Goal: Transaction & Acquisition: Purchase product/service

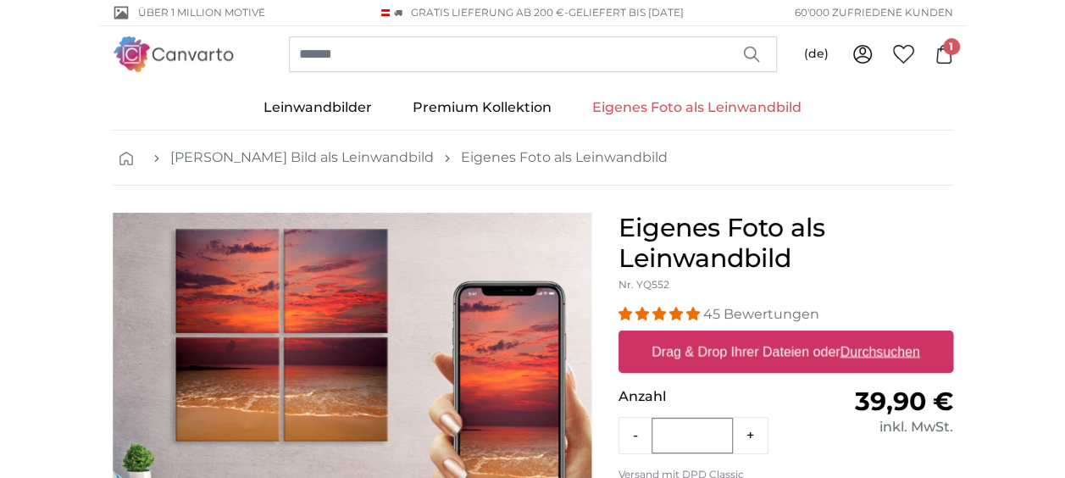
click at [893, 344] on u "Durchsuchen" at bounding box center [879, 351] width 80 height 14
click at [893, 335] on input "Drag & Drop Ihrer Dateien oder Durchsuchen" at bounding box center [785, 332] width 335 height 5
type input "**********"
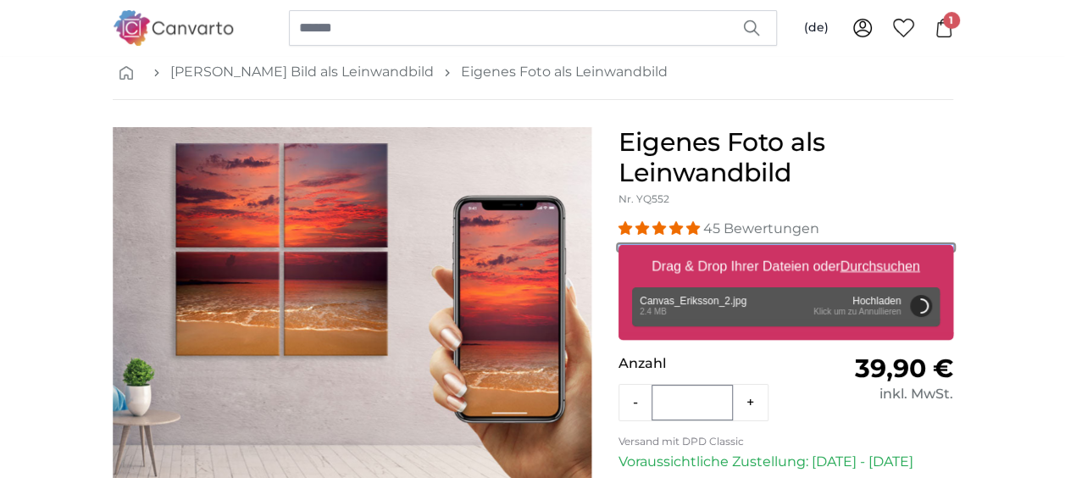
scroll to position [92, 0]
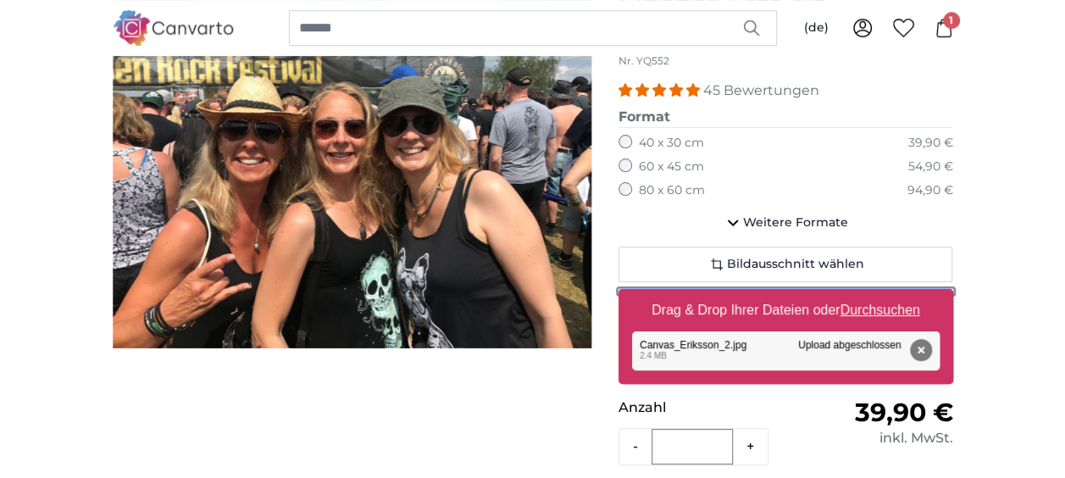
scroll to position [249, 0]
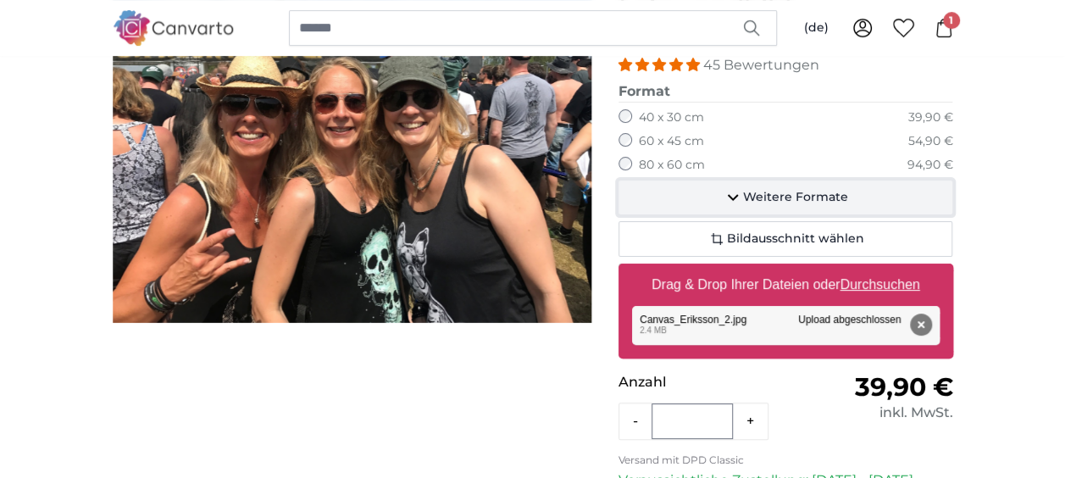
click at [742, 199] on icon "button" at bounding box center [732, 197] width 20 height 20
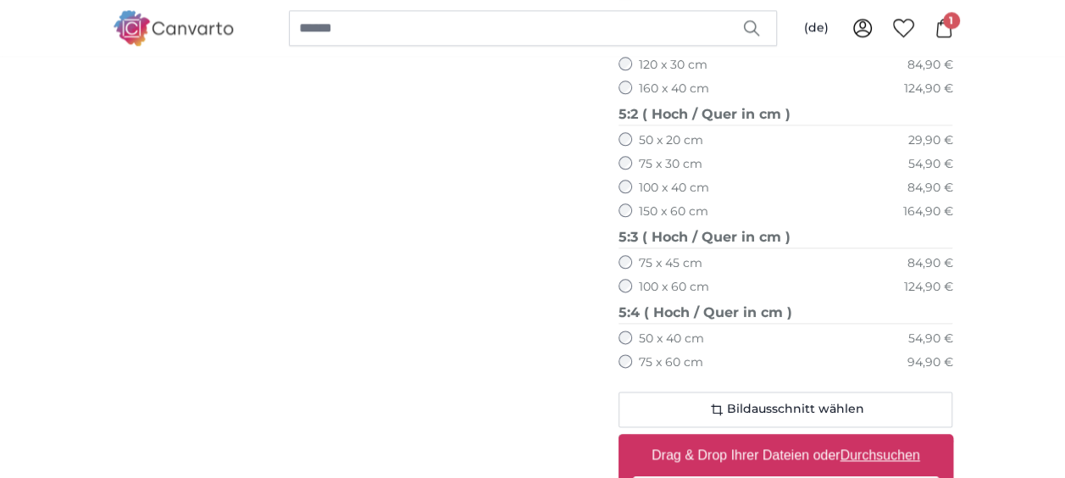
scroll to position [1074, 0]
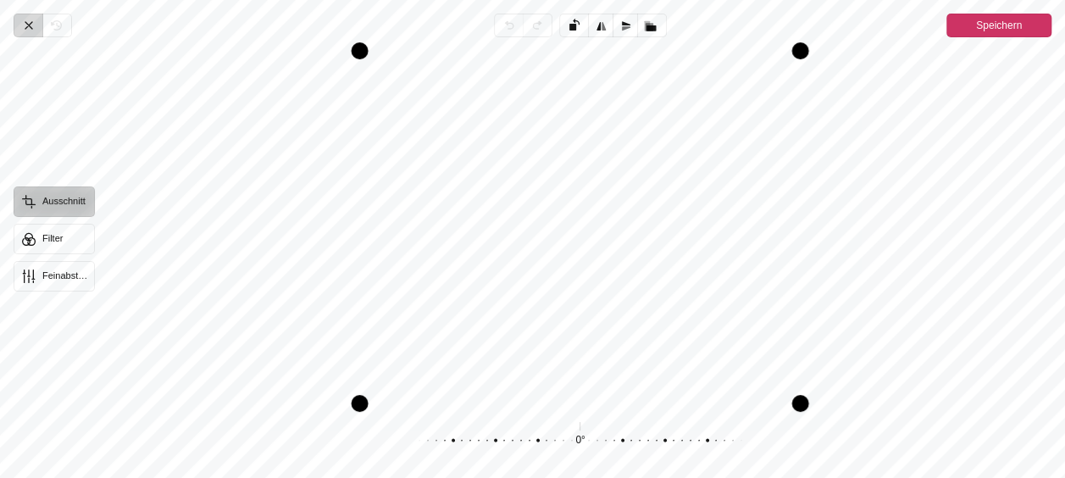
click at [25, 26] on icon "Pintura" at bounding box center [29, 26] width 14 height 14
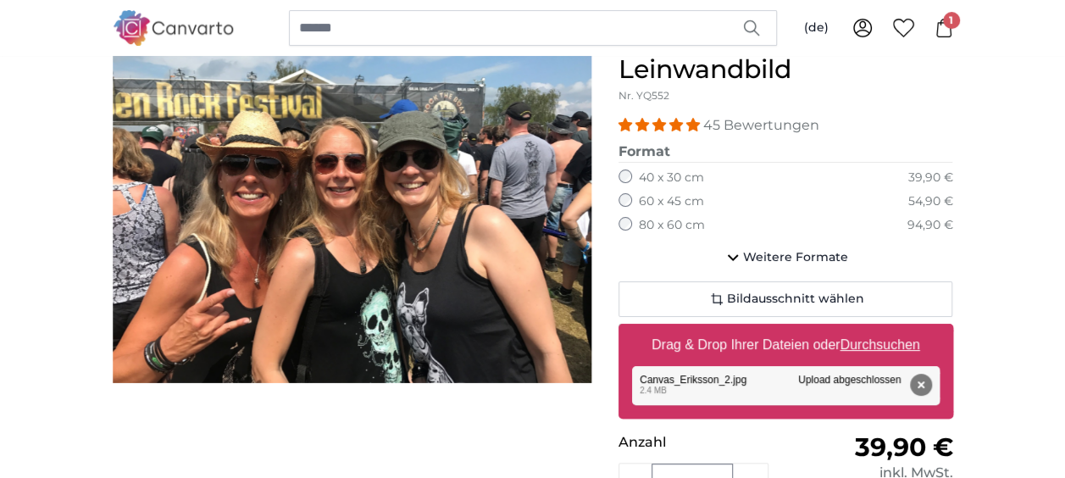
scroll to position [196, 0]
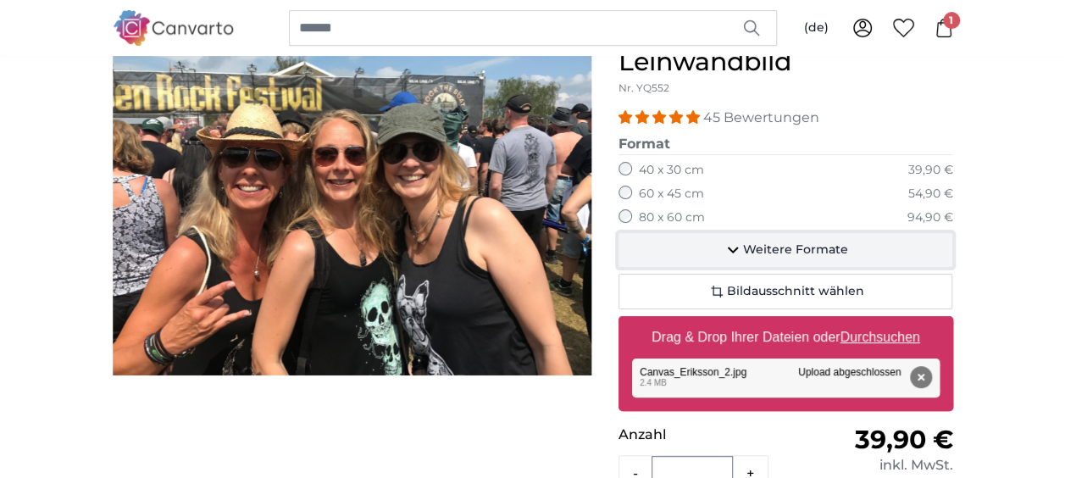
click at [745, 244] on span "Weitere Formate" at bounding box center [795, 249] width 105 height 17
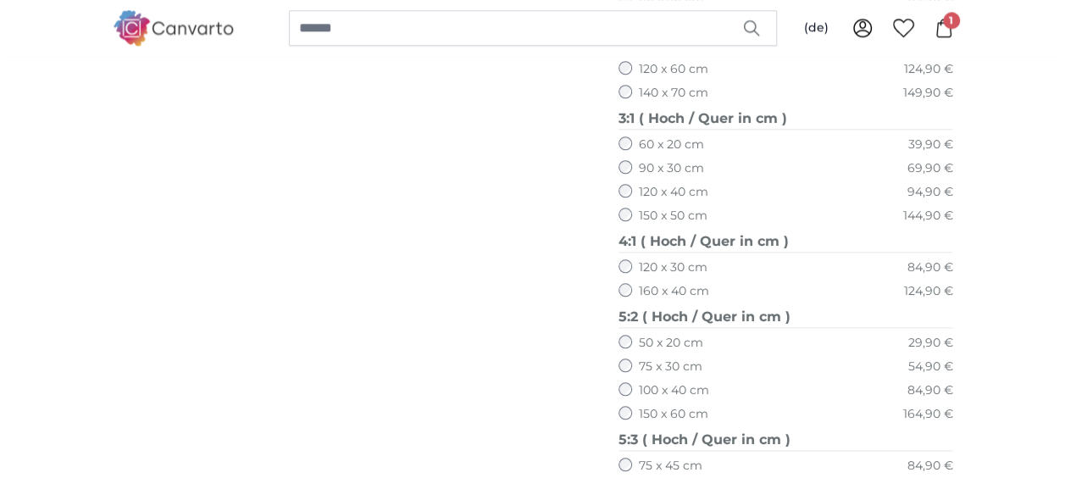
scroll to position [882, 0]
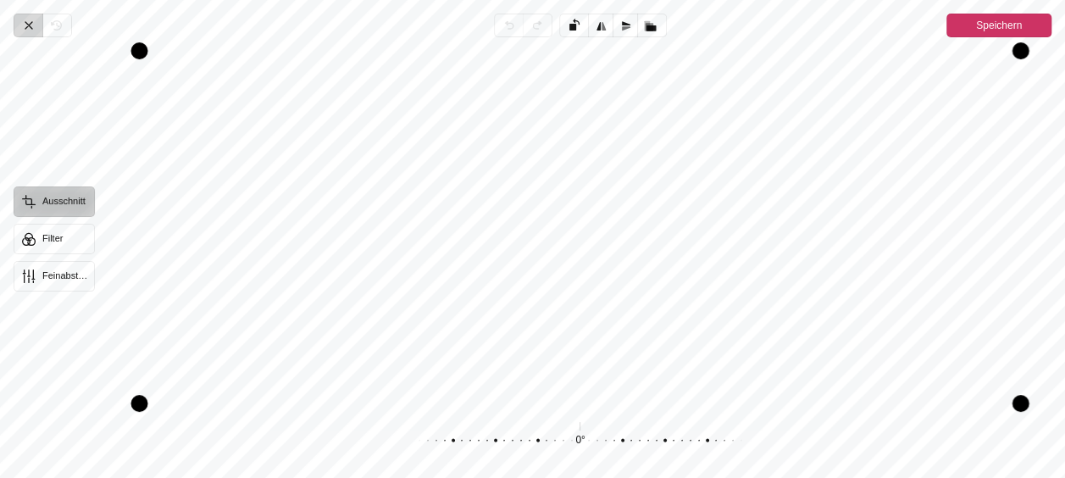
click at [30, 19] on icon "Pintura" at bounding box center [29, 26] width 14 height 14
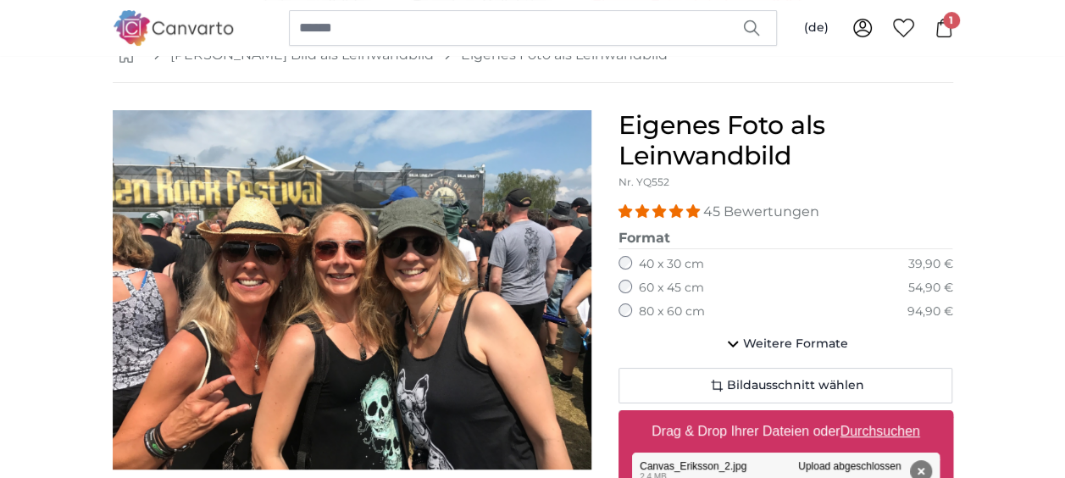
scroll to position [107, 0]
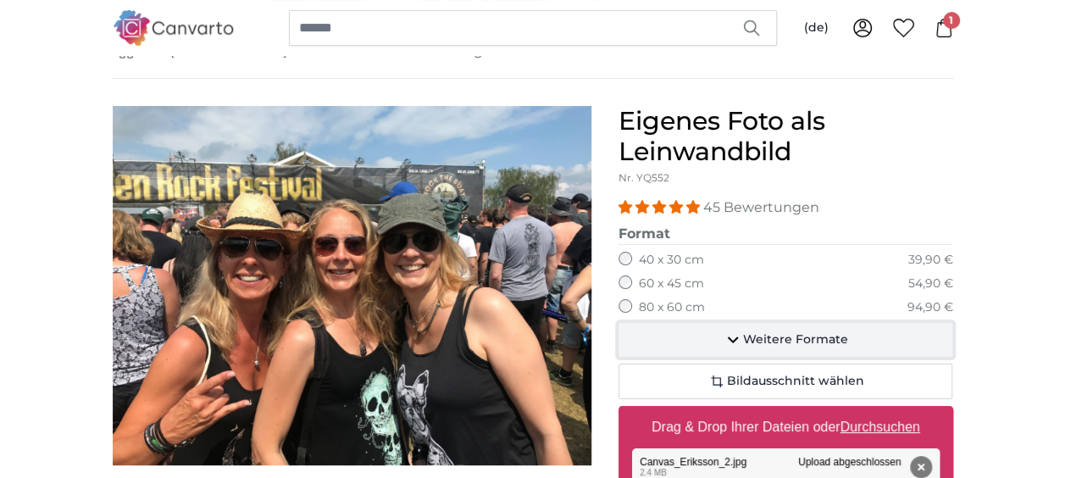
click at [740, 337] on icon "button" at bounding box center [732, 339] width 20 height 20
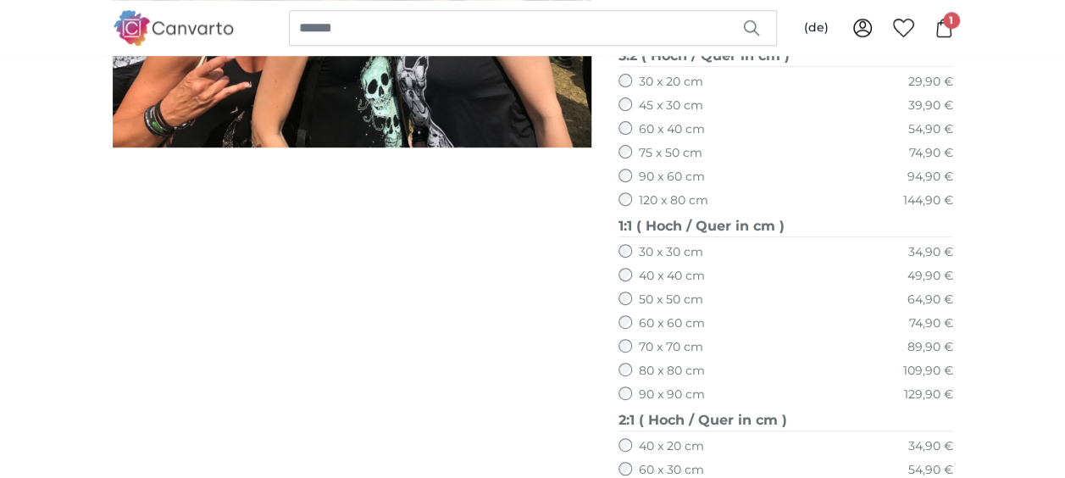
scroll to position [459, 0]
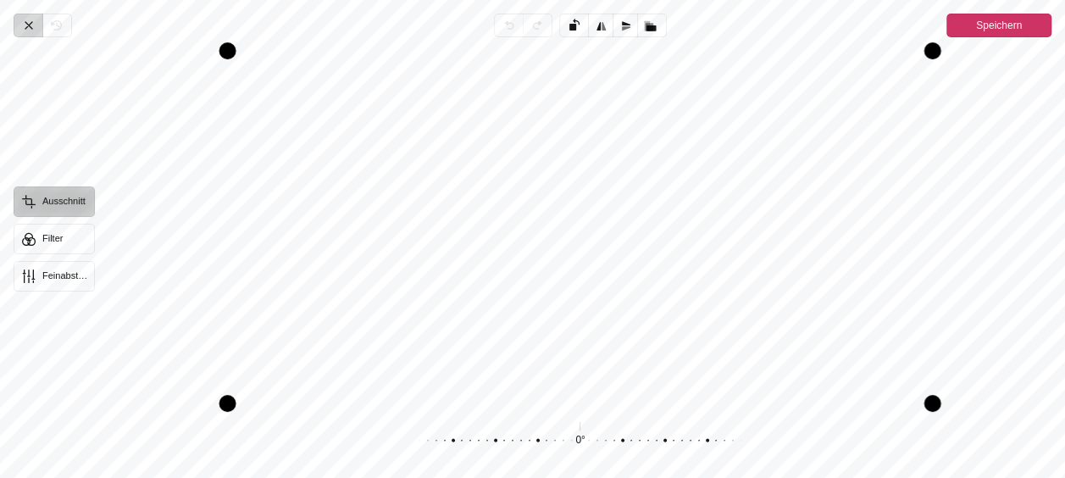
click at [30, 21] on icon "Pintura" at bounding box center [29, 26] width 14 height 14
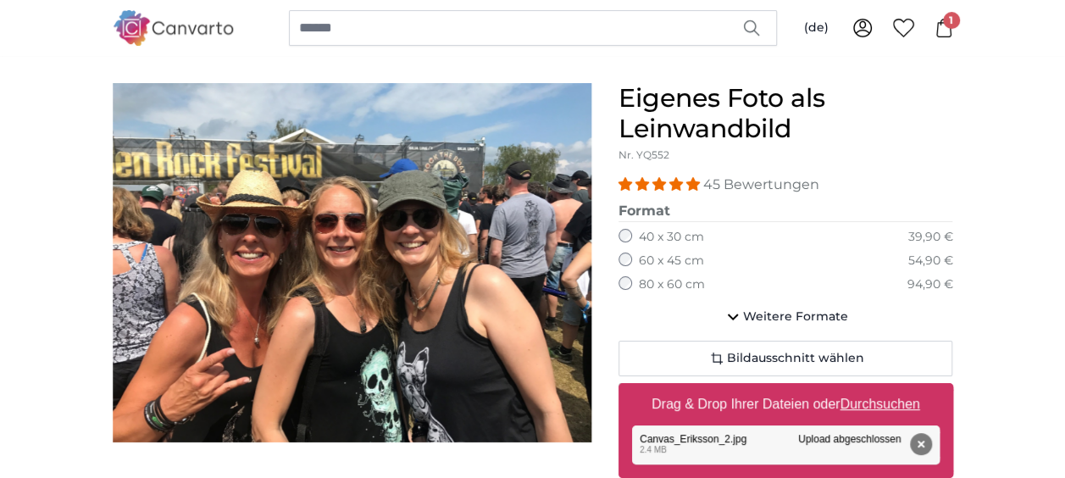
scroll to position [166, 0]
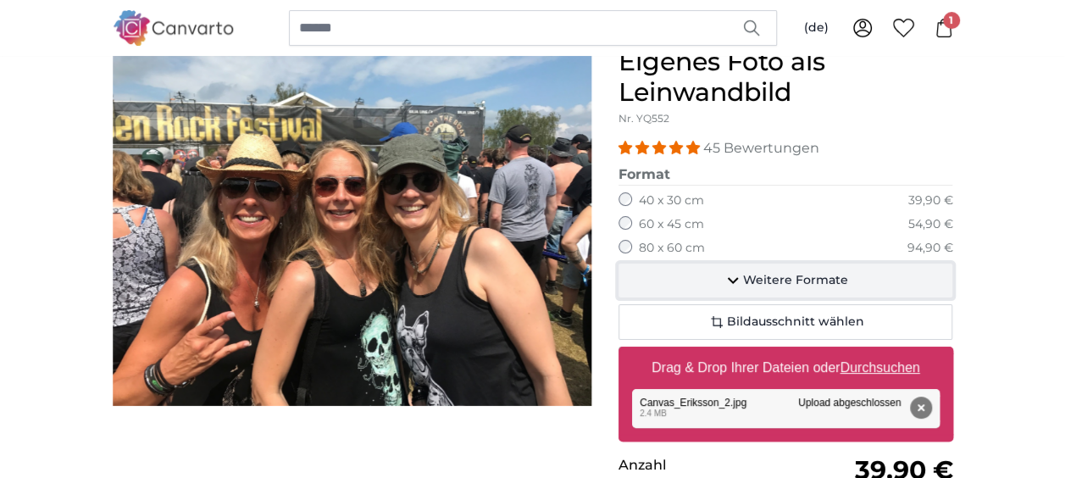
click at [735, 276] on icon "button" at bounding box center [732, 280] width 20 height 20
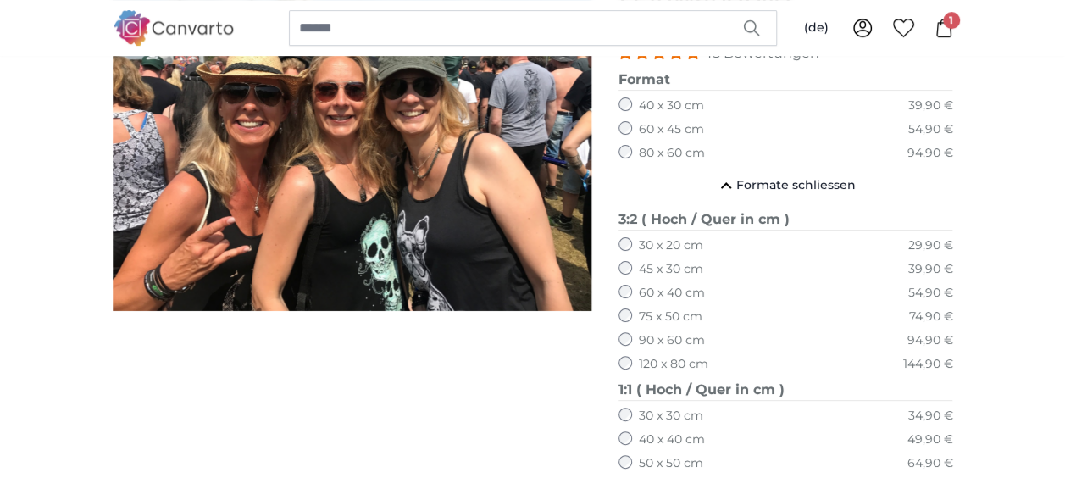
scroll to position [266, 0]
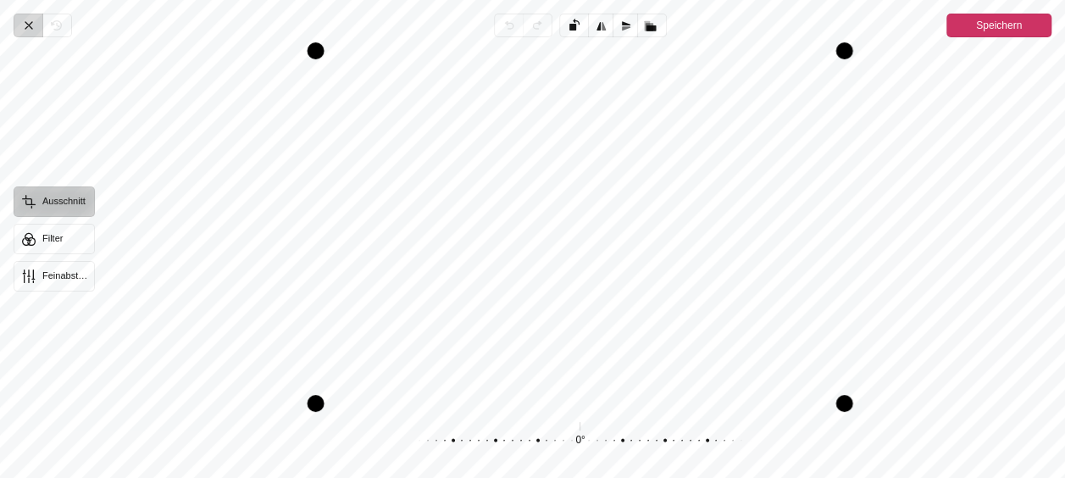
click at [30, 20] on icon "Pintura" at bounding box center [29, 26] width 14 height 14
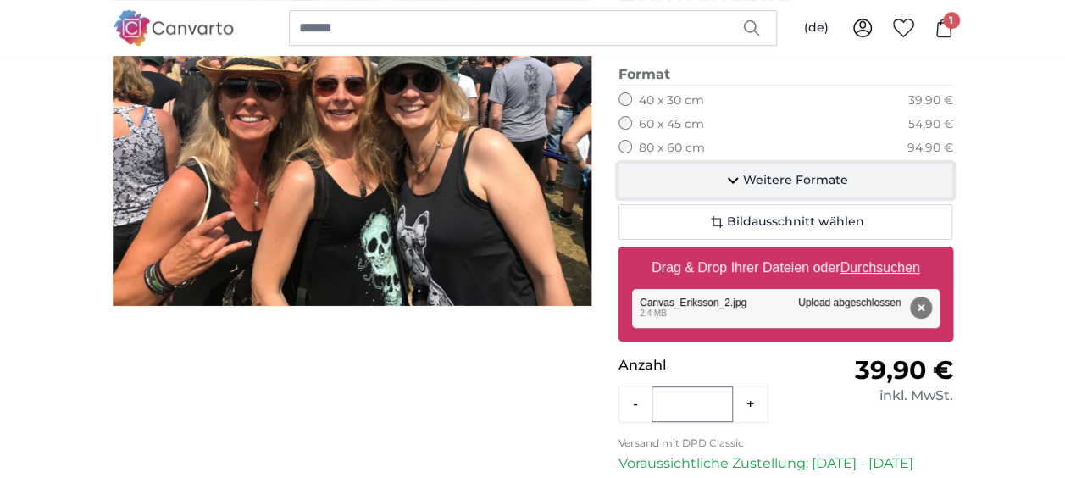
click at [761, 173] on span "Weitere Formate" at bounding box center [795, 180] width 105 height 17
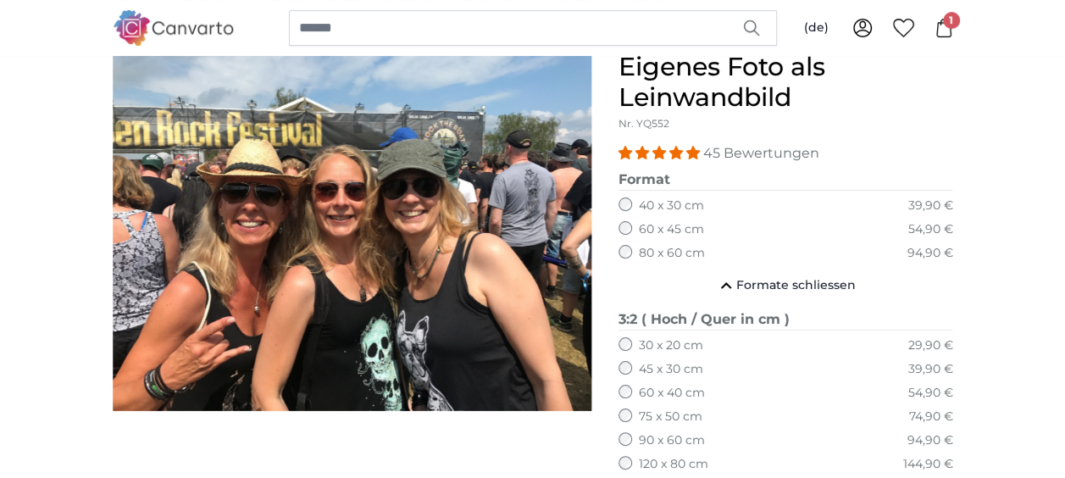
scroll to position [191, 0]
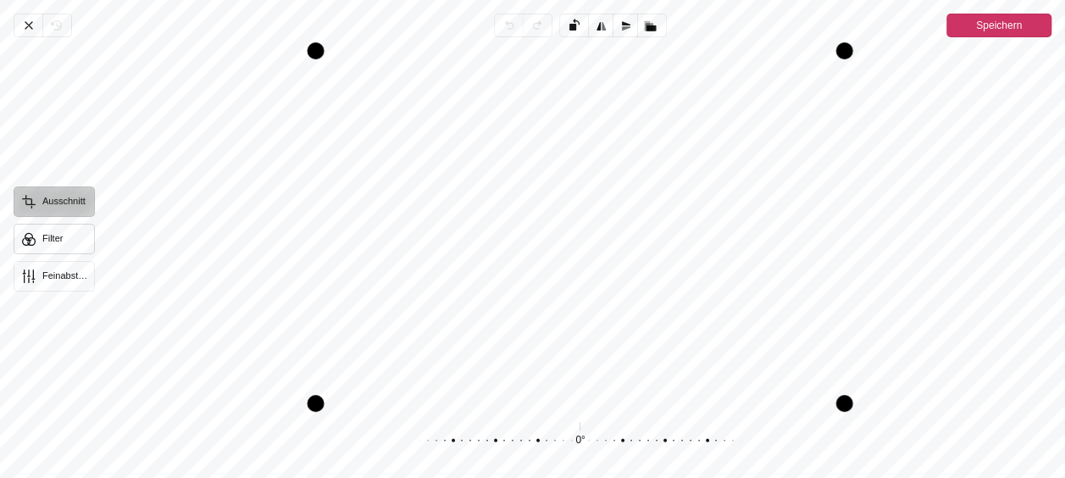
click at [46, 235] on button "Filter" at bounding box center [54, 239] width 81 height 30
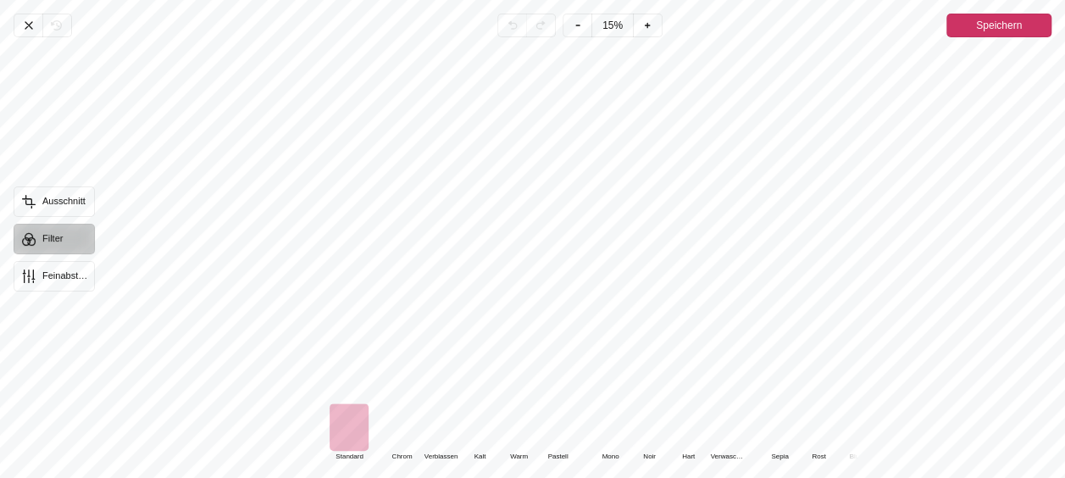
click at [407, 429] on div "Pintura" at bounding box center [401, 426] width 39 height 47
click at [360, 429] on div "Pintura" at bounding box center [348, 426] width 39 height 47
click at [410, 429] on div "Pintura" at bounding box center [401, 426] width 39 height 47
click at [444, 437] on div "Pintura" at bounding box center [440, 426] width 39 height 47
click at [525, 424] on div "Pintura" at bounding box center [518, 426] width 39 height 47
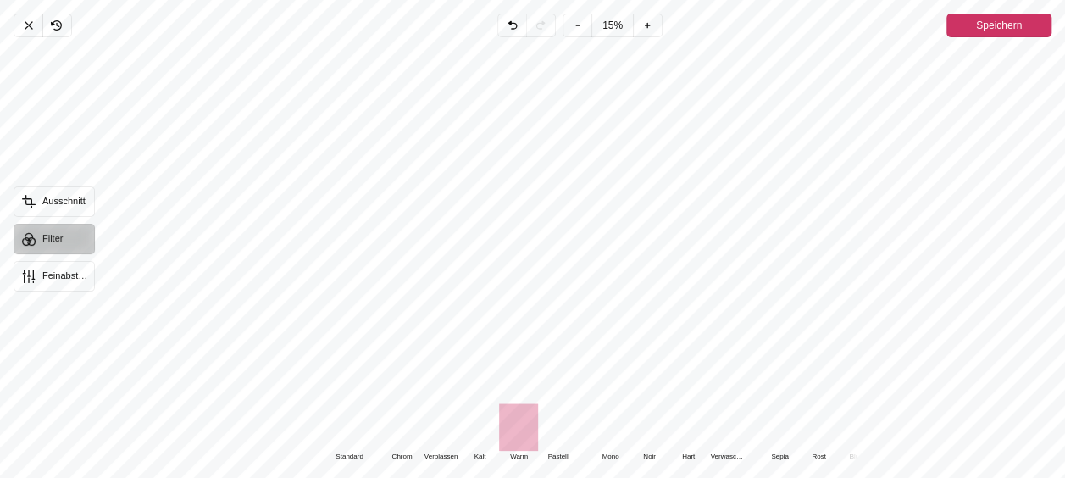
click at [402, 422] on div "Pintura" at bounding box center [401, 426] width 39 height 47
click at [517, 421] on div "Pintura" at bounding box center [518, 426] width 39 height 47
click at [485, 433] on div "Pintura" at bounding box center [479, 426] width 39 height 47
click at [440, 431] on div "Pintura" at bounding box center [440, 426] width 39 height 47
click at [520, 428] on div "Pintura" at bounding box center [518, 426] width 39 height 47
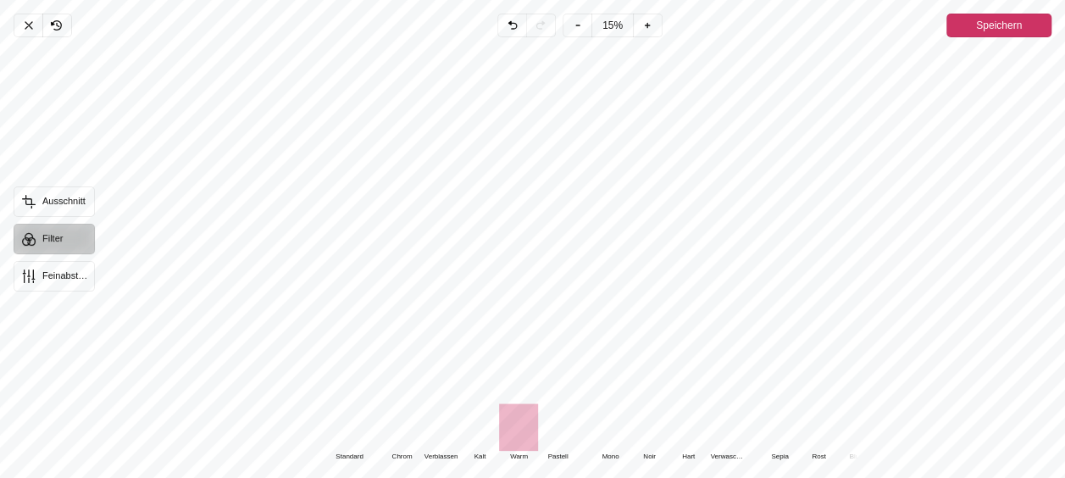
click at [340, 434] on div "Pintura" at bounding box center [348, 426] width 39 height 47
click at [393, 434] on div "Pintura" at bounding box center [401, 426] width 39 height 47
click at [510, 425] on div "Pintura" at bounding box center [518, 426] width 39 height 47
click at [1011, 25] on span "Speichern" at bounding box center [999, 25] width 46 height 20
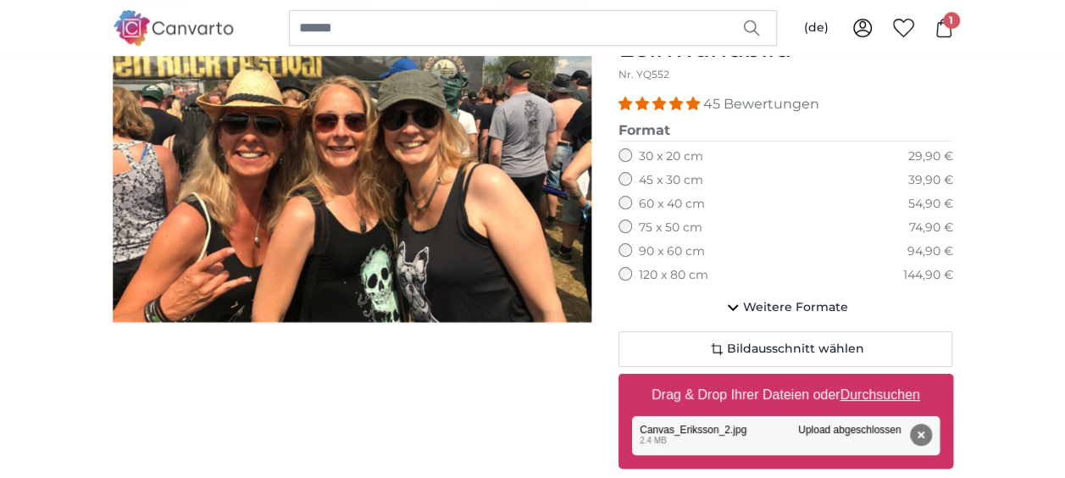
scroll to position [161, 0]
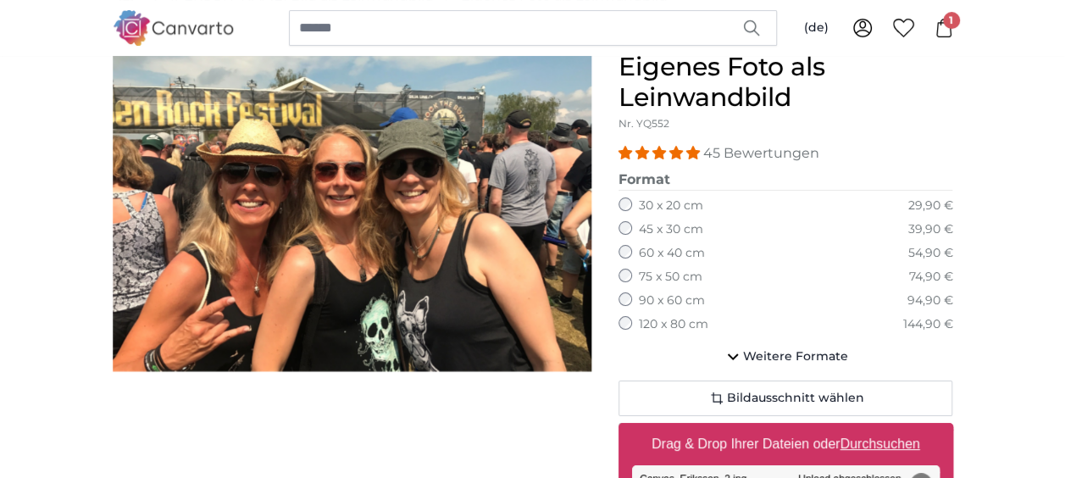
click at [884, 440] on u "Durchsuchen" at bounding box center [879, 443] width 80 height 14
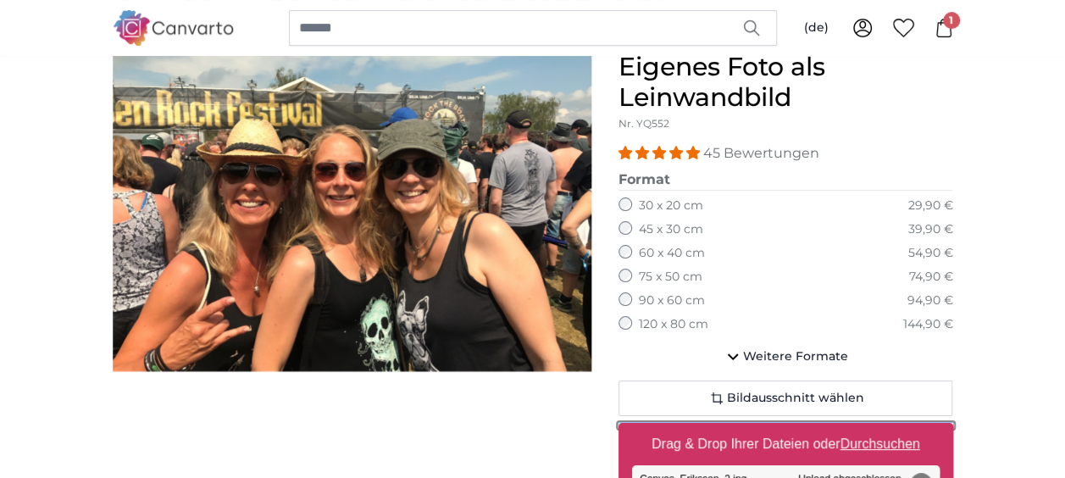
click at [884, 428] on input "Drag & Drop Ihrer Dateien oder Durchsuchen" at bounding box center [785, 425] width 335 height 5
type input "**********"
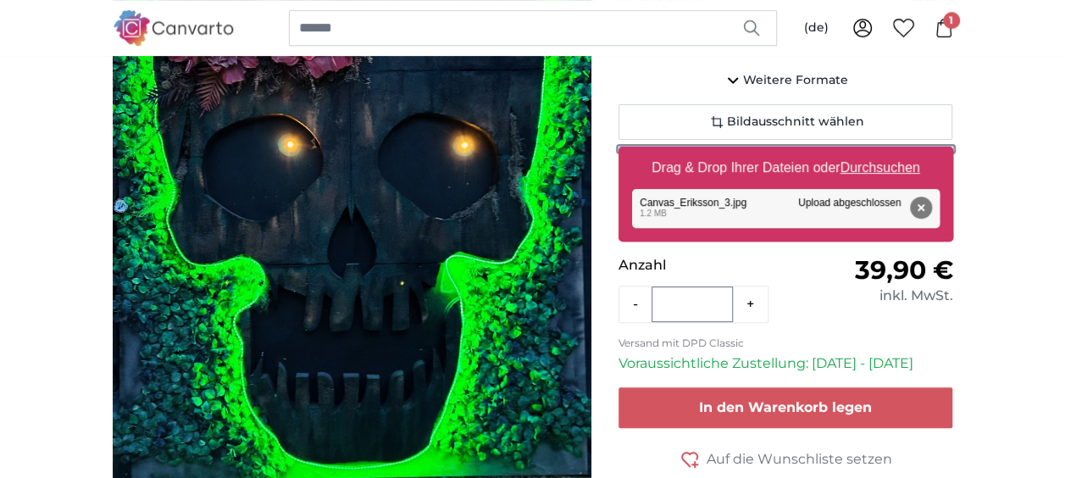
scroll to position [359, 0]
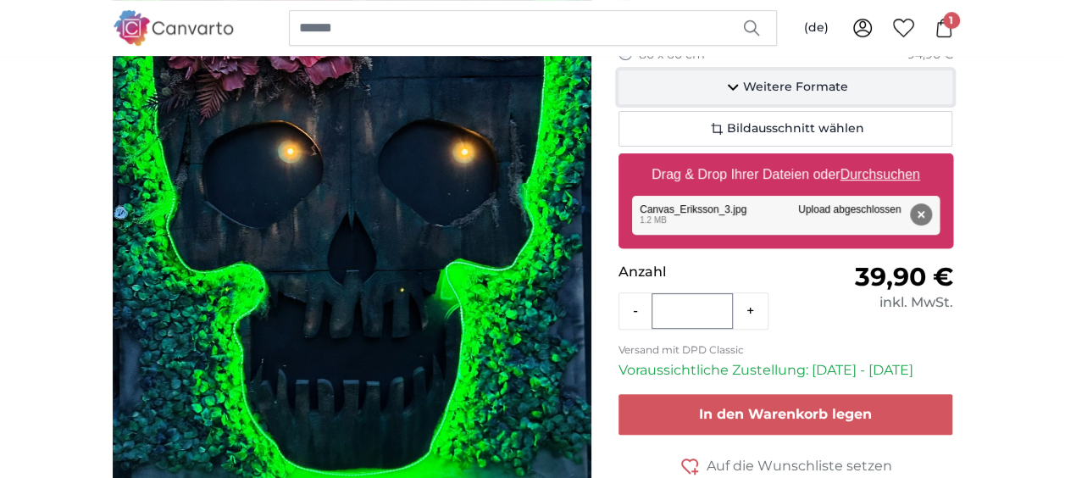
click at [754, 89] on span "Weitere Formate" at bounding box center [795, 87] width 105 height 17
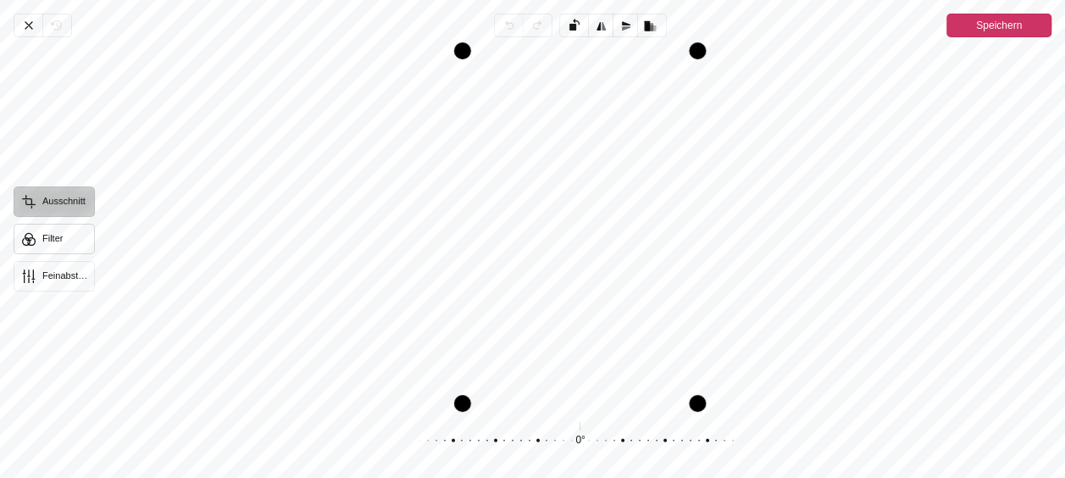
click at [53, 234] on button "Filter" at bounding box center [54, 239] width 81 height 30
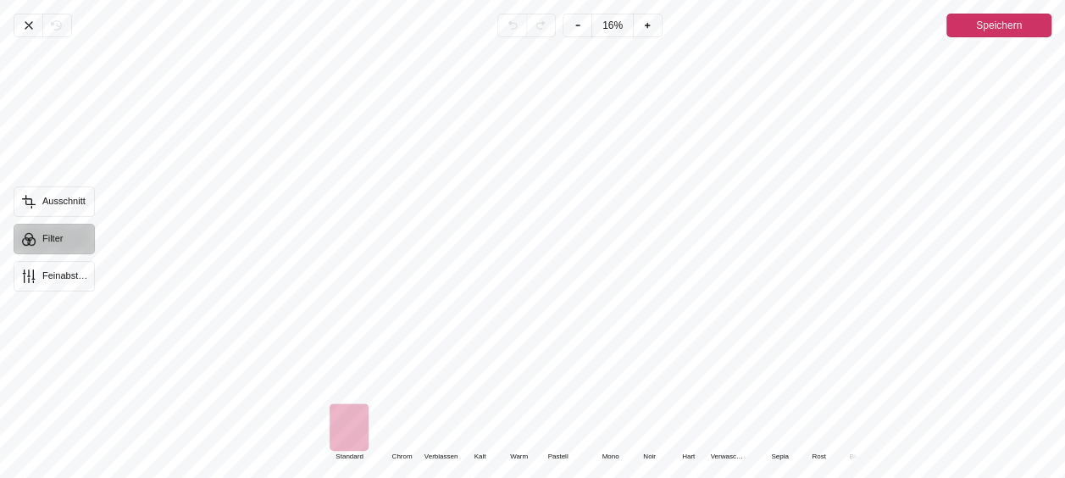
click at [518, 427] on div "Pintura" at bounding box center [518, 426] width 39 height 47
click at [993, 23] on span "Speichern" at bounding box center [999, 25] width 46 height 20
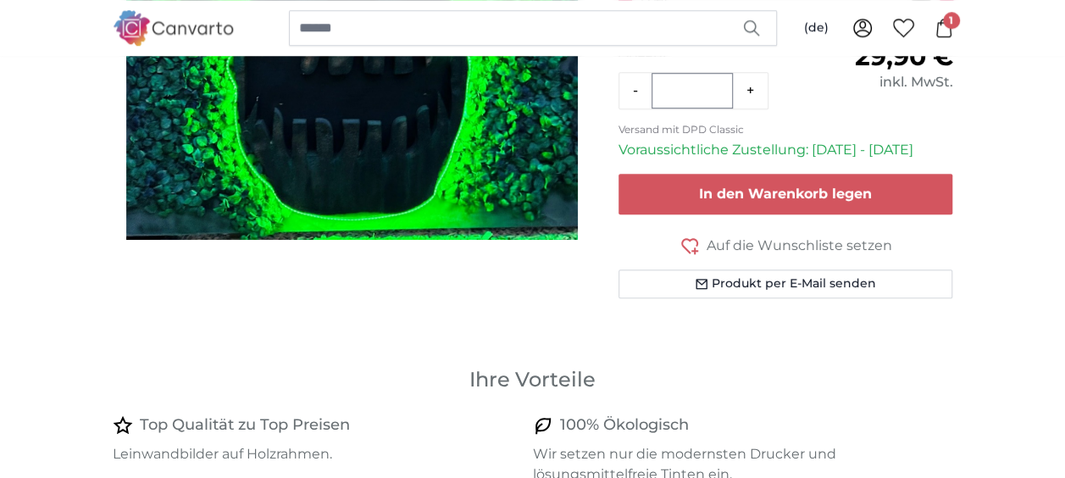
scroll to position [681, 0]
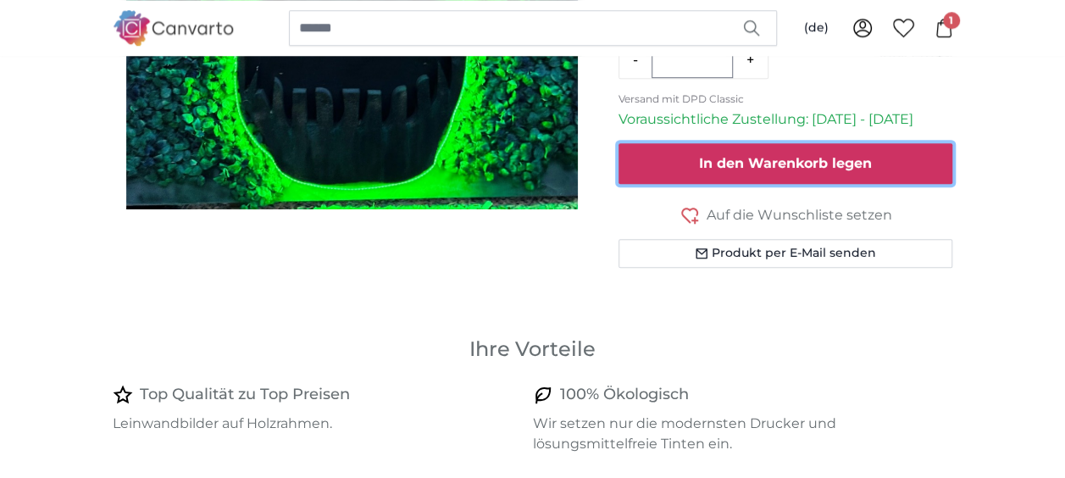
click at [803, 155] on span "In den Warenkorb legen" at bounding box center [785, 163] width 173 height 16
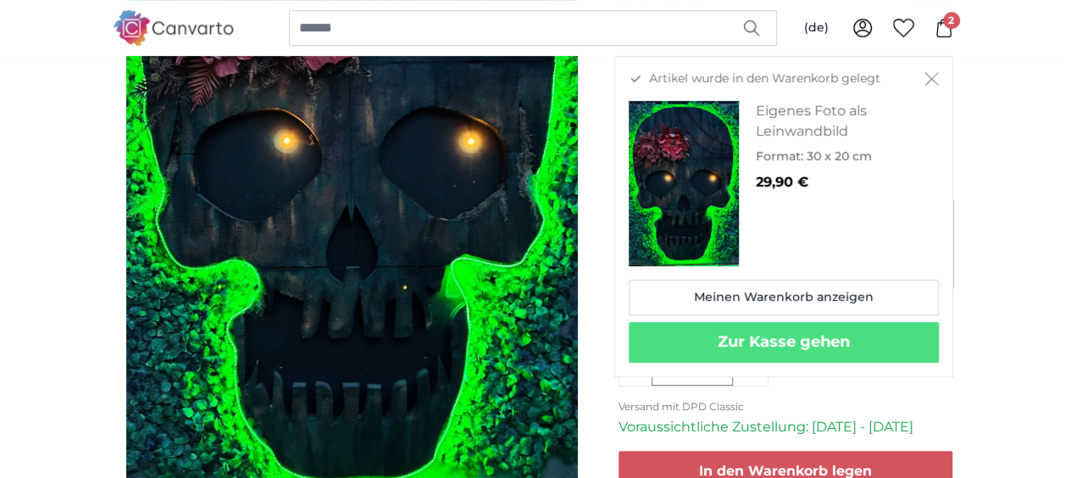
scroll to position [304, 0]
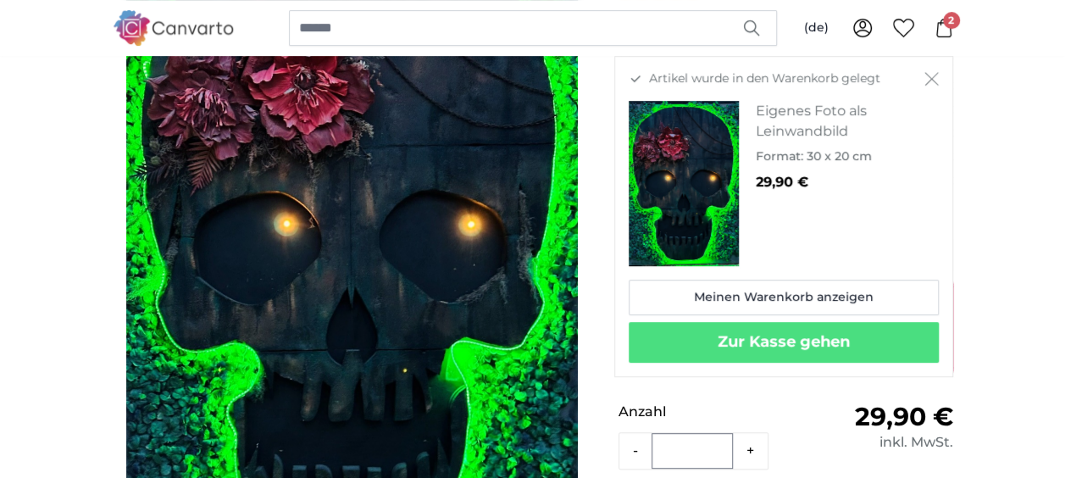
click at [936, 80] on icon "Schließen" at bounding box center [931, 79] width 14 height 14
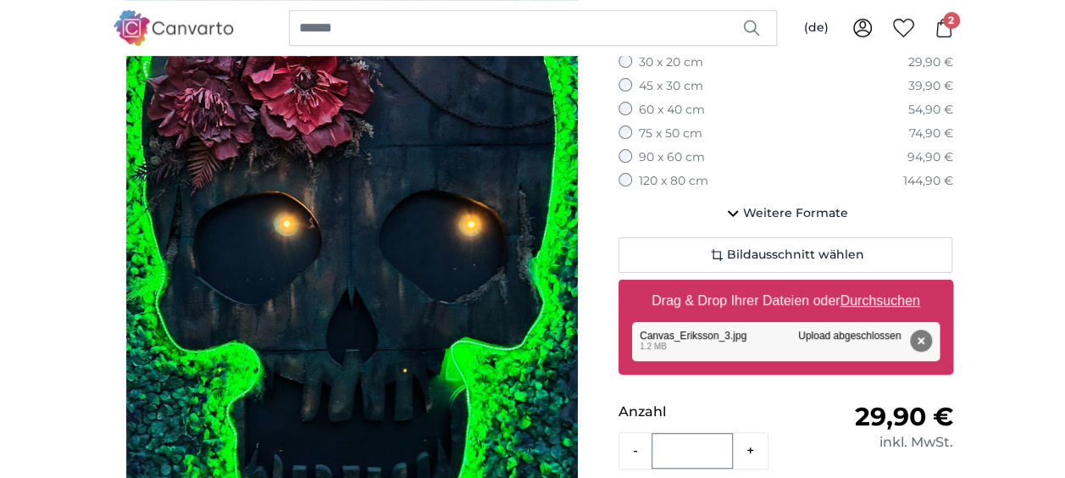
click at [888, 296] on u "Durchsuchen" at bounding box center [879, 300] width 80 height 14
click at [888, 285] on input "Drag & Drop Ihrer Dateien oder Durchsuchen" at bounding box center [785, 281] width 335 height 5
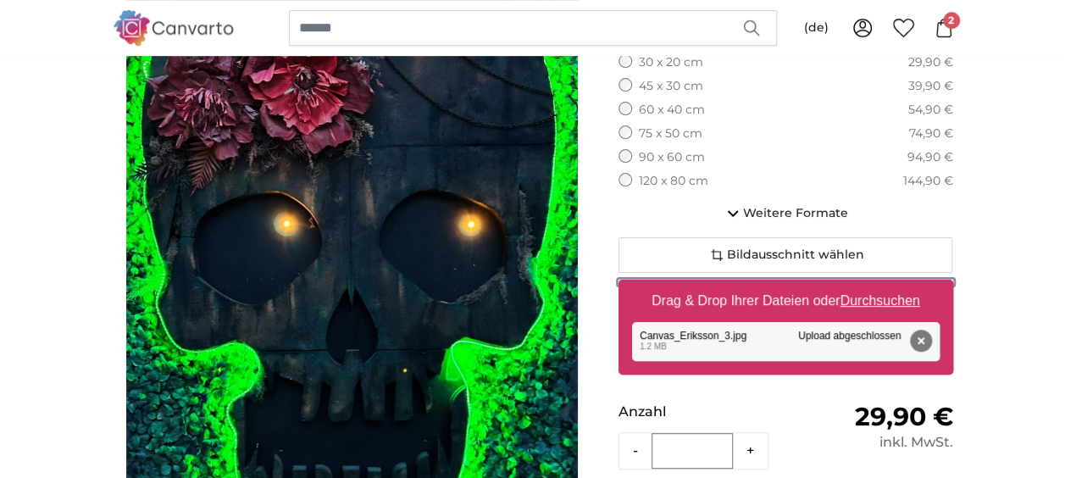
type input "**********"
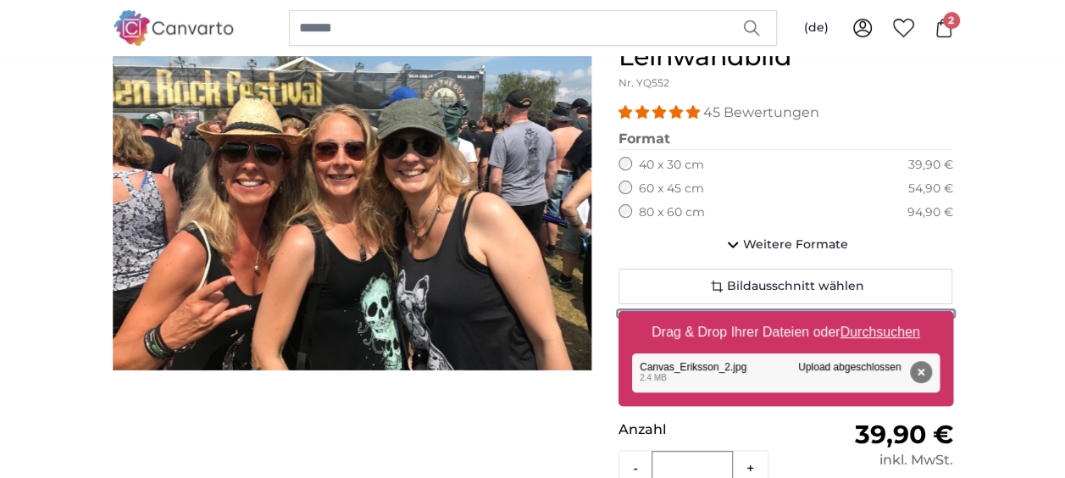
scroll to position [151, 0]
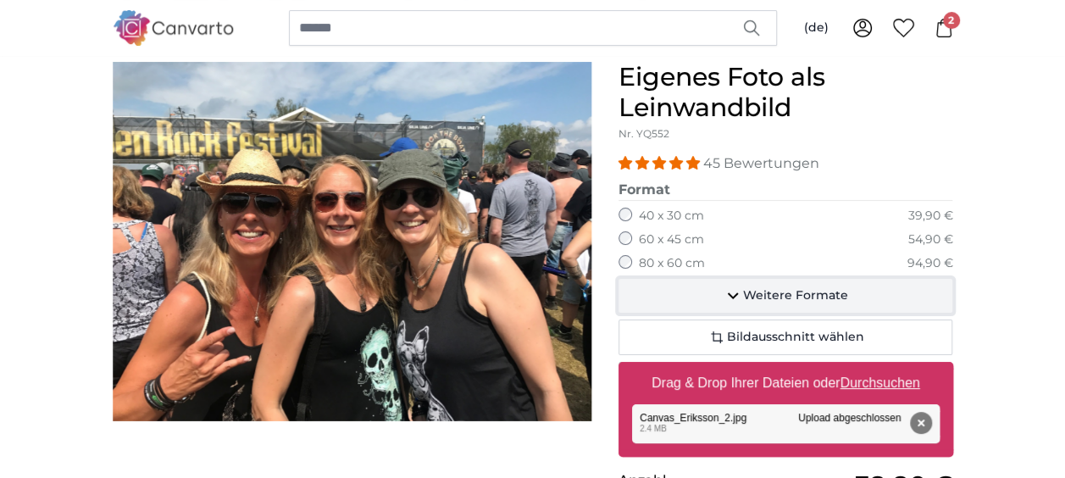
click at [765, 298] on span "Weitere Formate" at bounding box center [795, 295] width 105 height 17
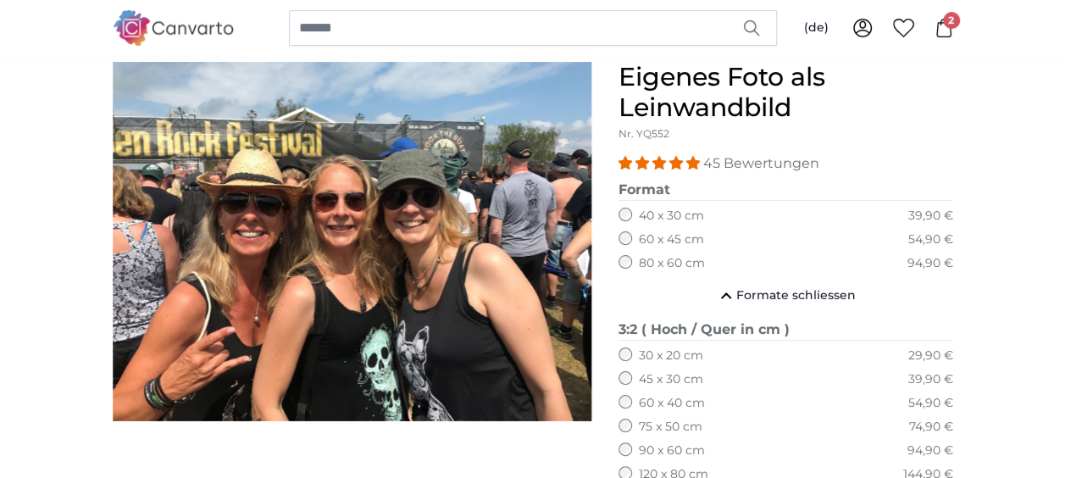
click at [640, 357] on label "30 x 20 cm" at bounding box center [671, 355] width 64 height 17
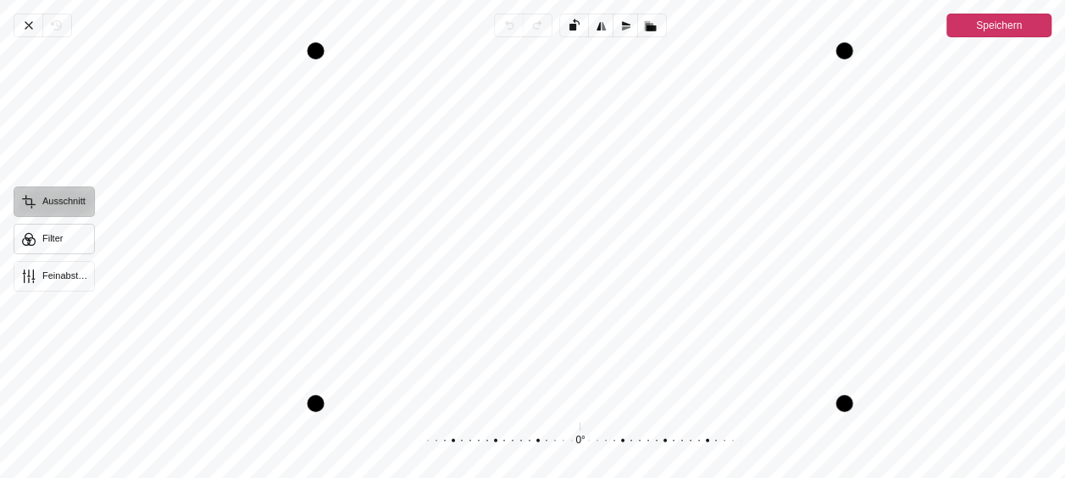
click at [54, 239] on button "Filter" at bounding box center [54, 239] width 81 height 30
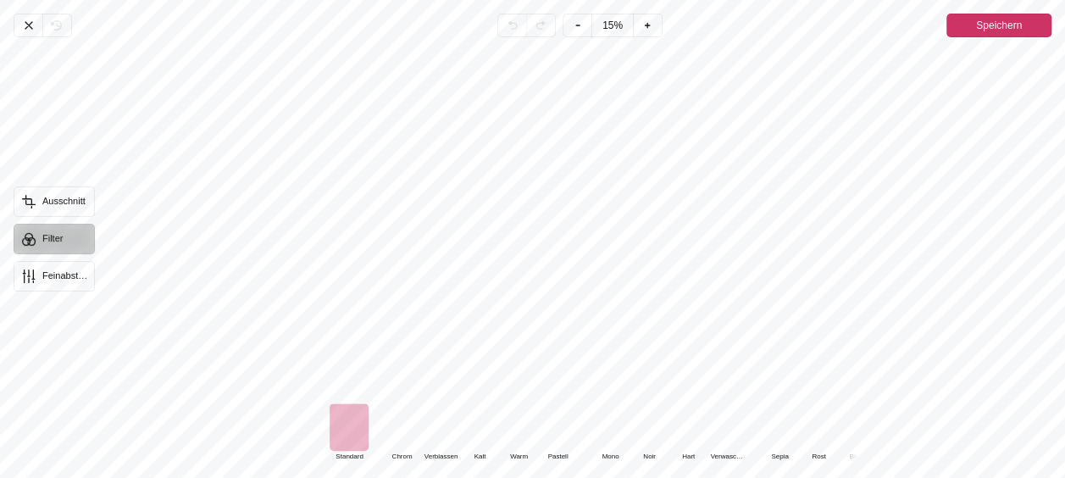
click at [519, 423] on div "Pintura" at bounding box center [518, 426] width 39 height 47
click at [1004, 28] on span "Speichern" at bounding box center [999, 25] width 46 height 20
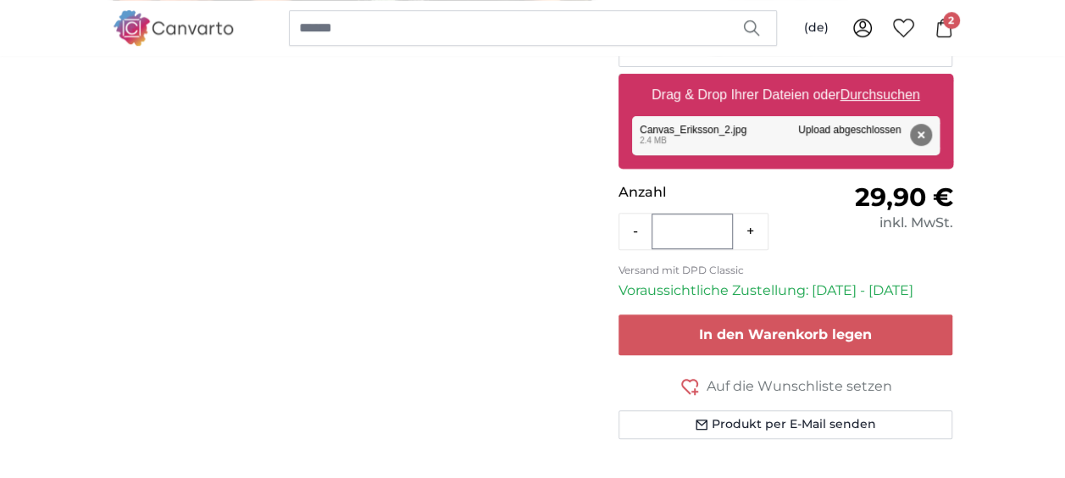
scroll to position [547, 0]
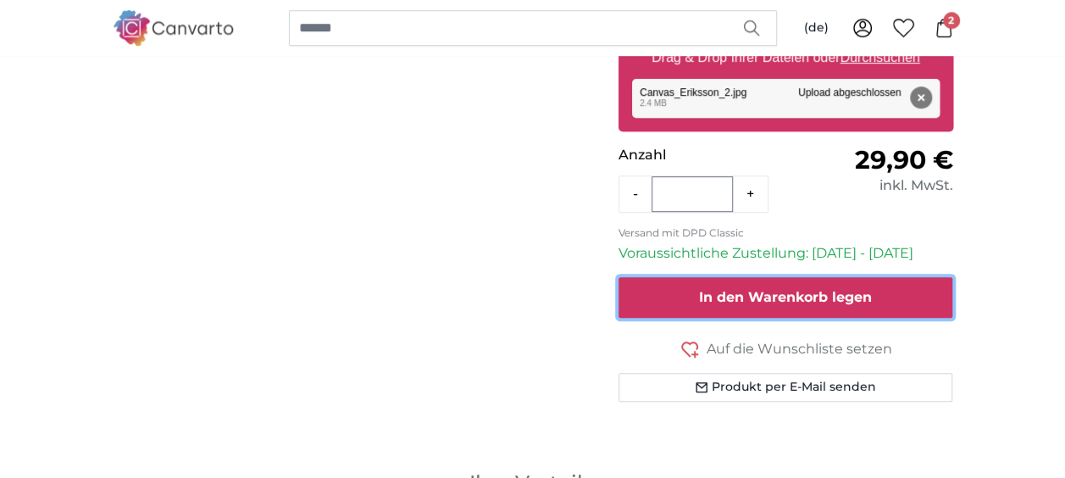
click at [751, 293] on span "In den Warenkorb legen" at bounding box center [785, 297] width 173 height 16
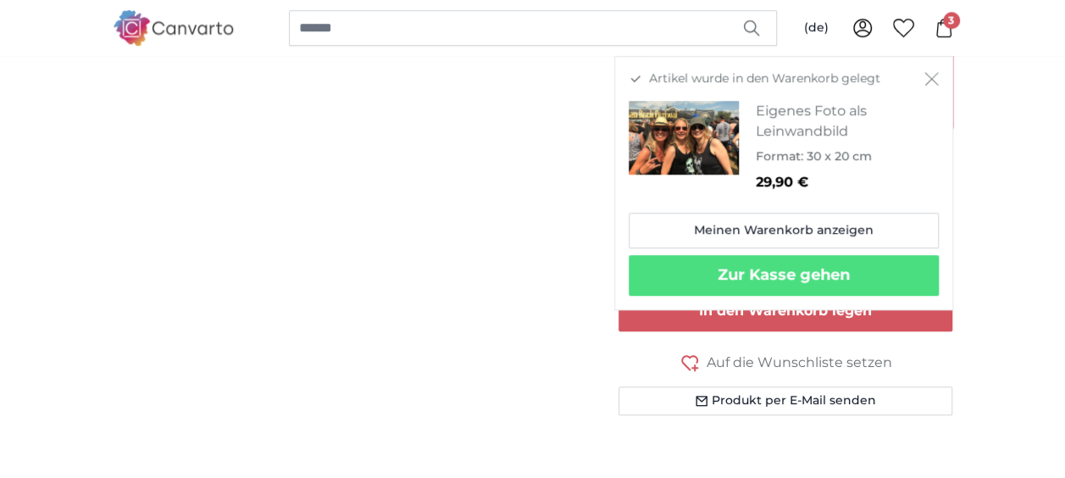
click at [936, 79] on icon "Schließen" at bounding box center [931, 79] width 14 height 14
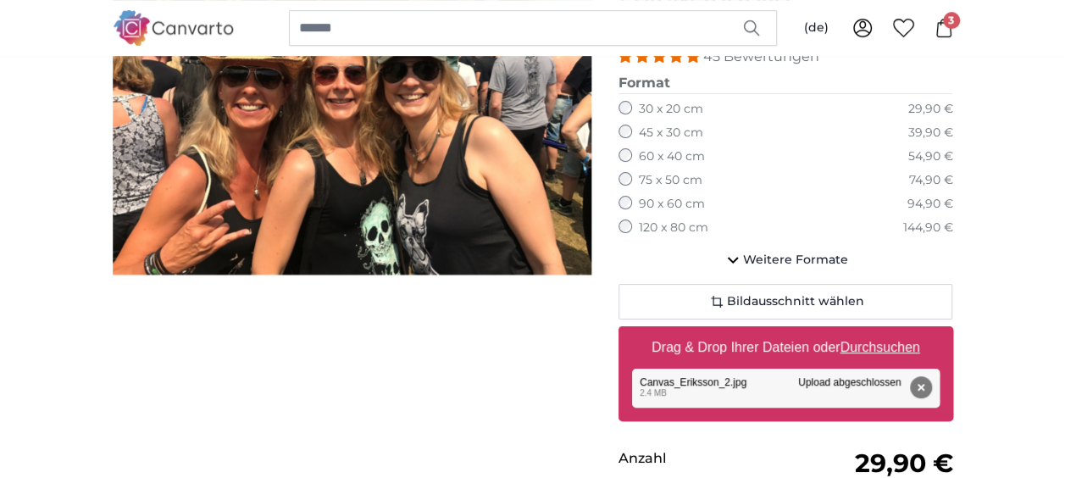
scroll to position [216, 0]
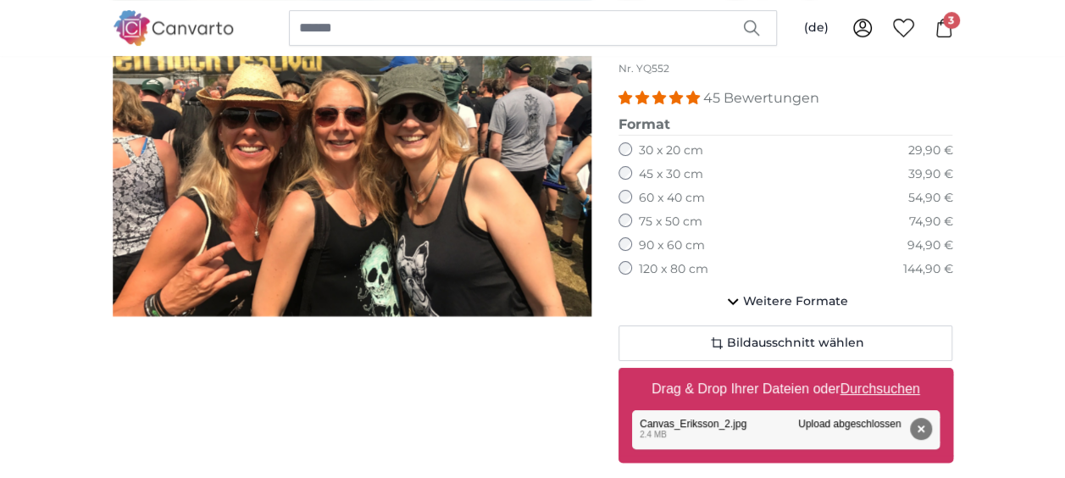
click at [890, 387] on u "Durchsuchen" at bounding box center [879, 388] width 80 height 14
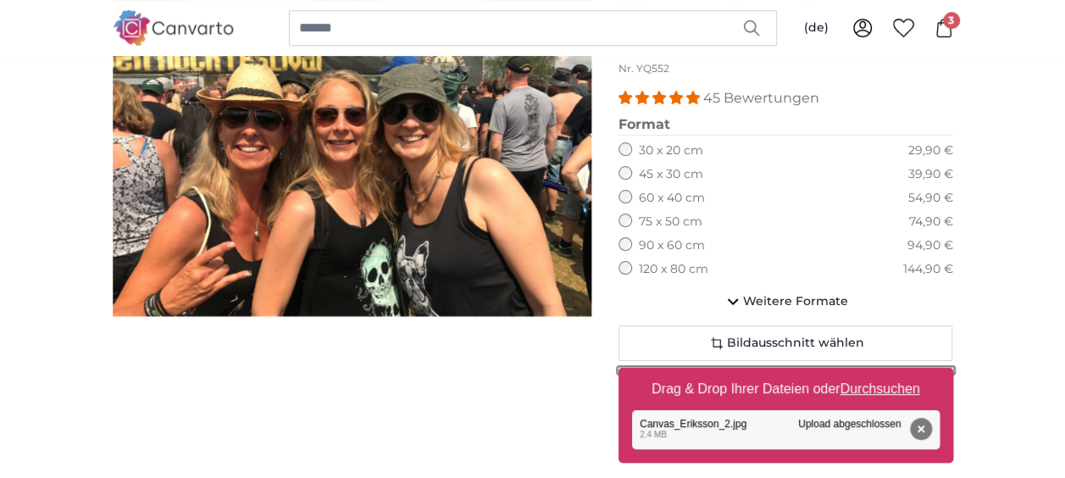
click at [890, 373] on input "Drag & Drop Ihrer Dateien oder Durchsuchen" at bounding box center [785, 370] width 335 height 5
type input "**********"
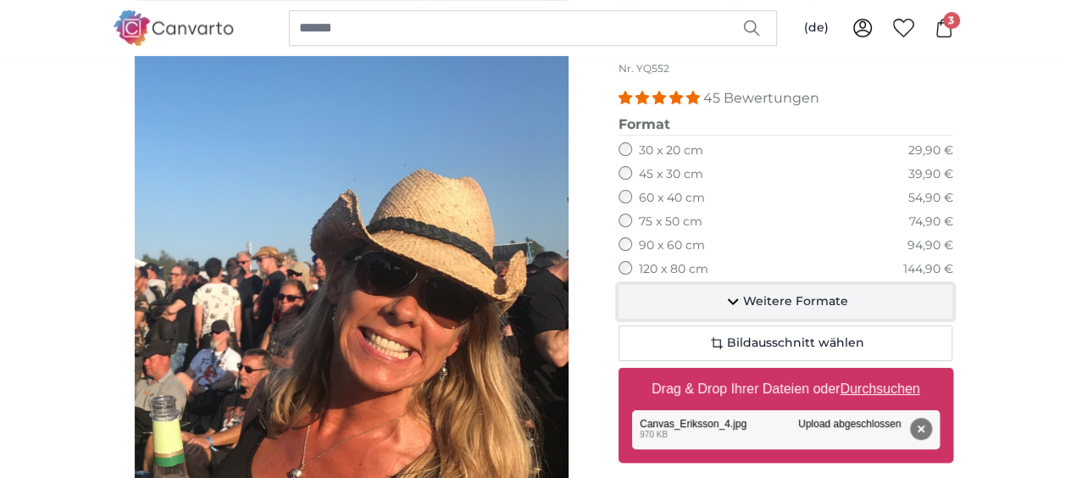
click at [755, 296] on span "Weitere Formate" at bounding box center [795, 301] width 105 height 17
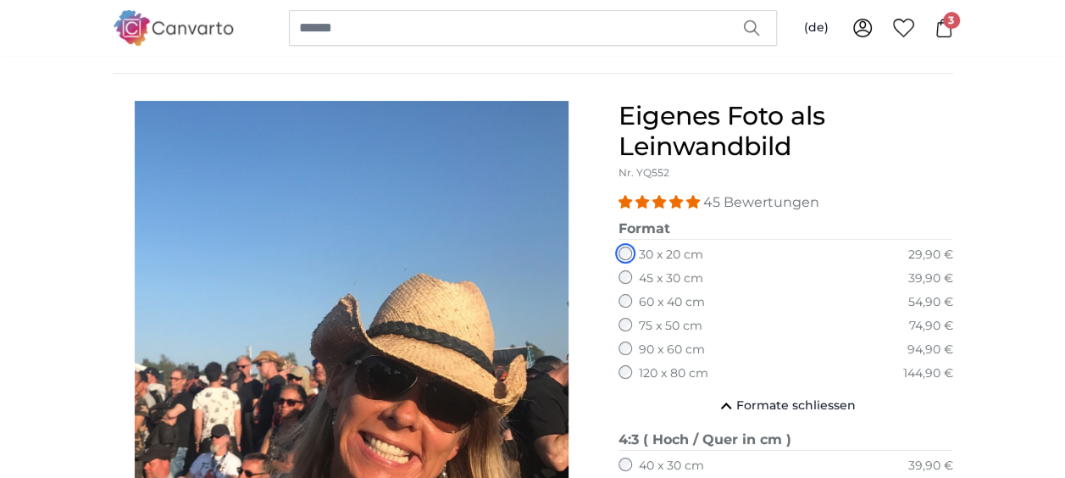
scroll to position [141, 0]
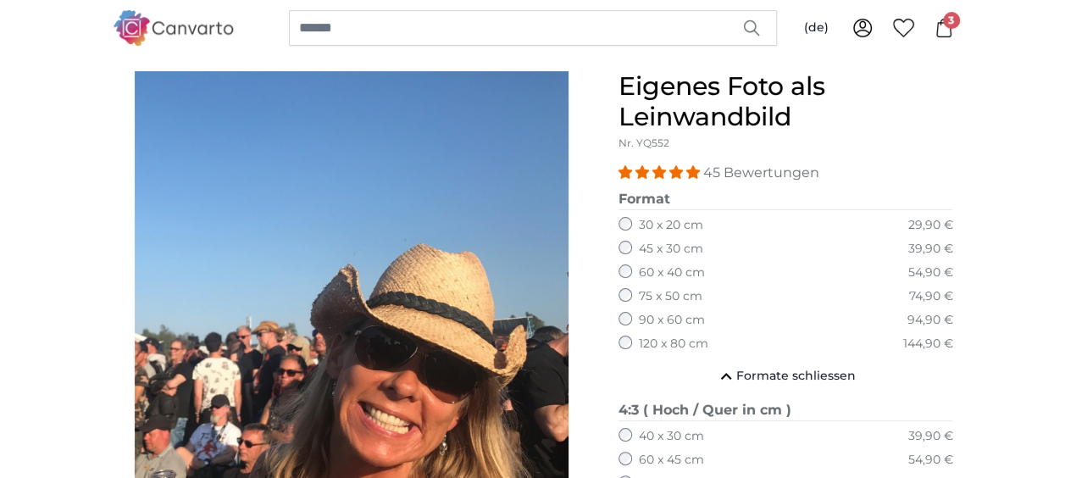
click at [320, 215] on img "1 of 1" at bounding box center [352, 410] width 434 height 678
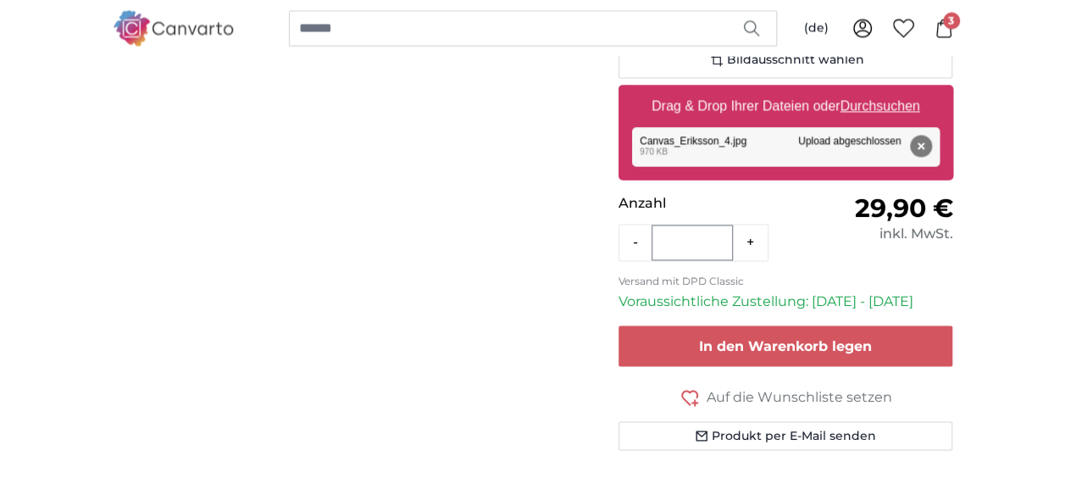
scroll to position [1458, 0]
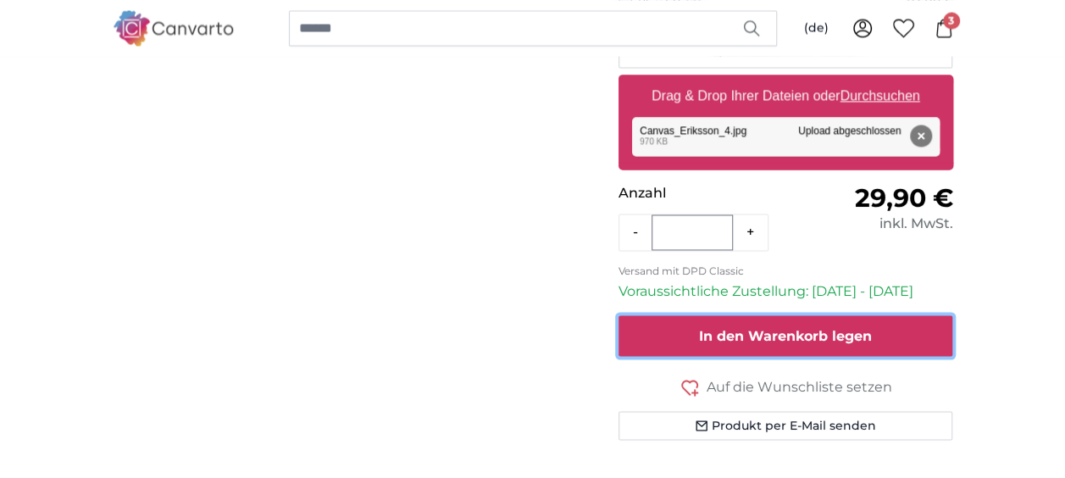
click at [781, 327] on span "In den Warenkorb legen" at bounding box center [785, 335] width 173 height 16
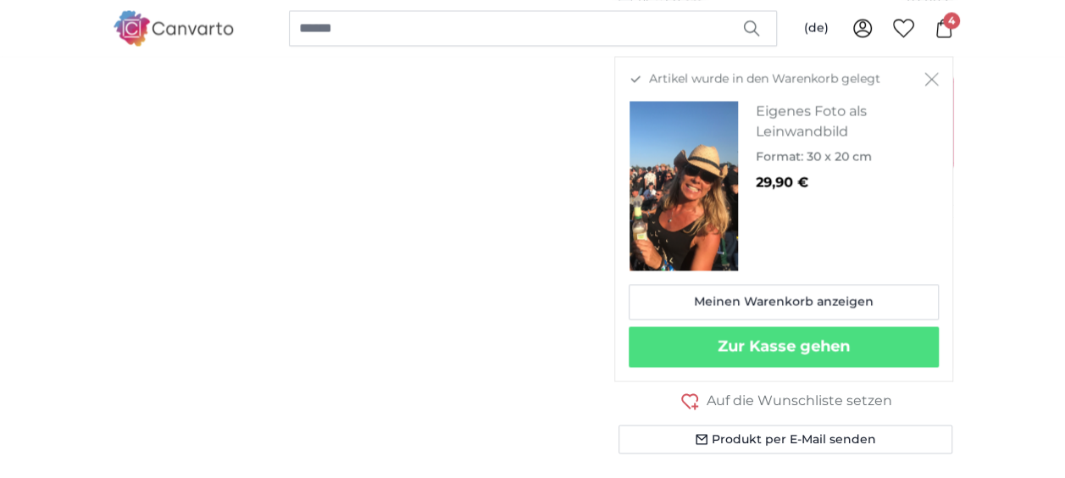
click at [933, 78] on icon "Schließen" at bounding box center [931, 79] width 14 height 14
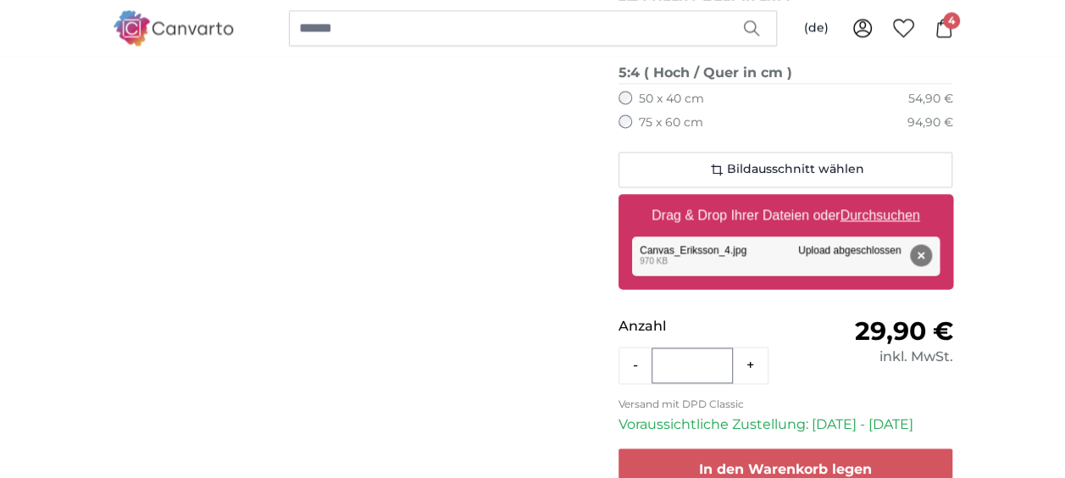
scroll to position [1353, 0]
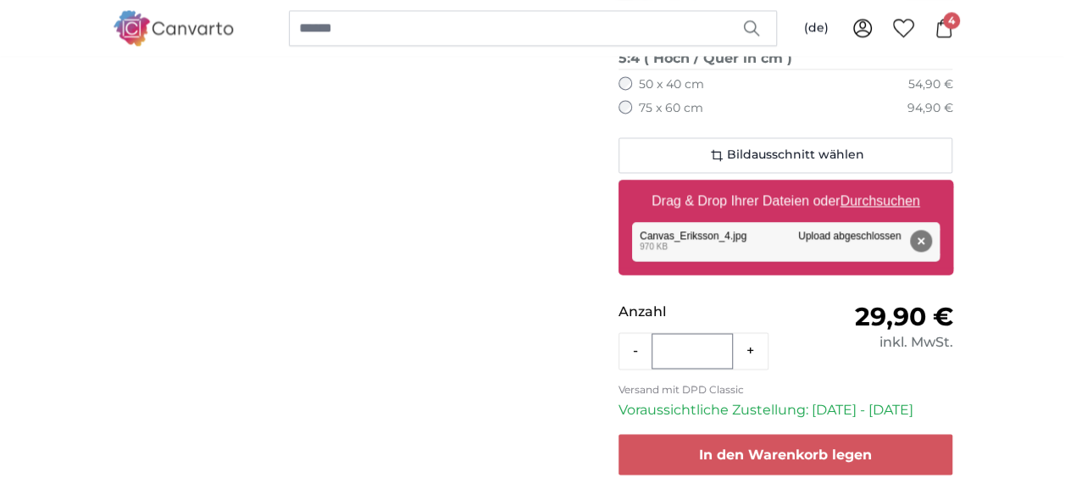
click at [874, 196] on u "Durchsuchen" at bounding box center [879, 200] width 80 height 14
click at [874, 185] on input "Drag & Drop Ihrer Dateien oder Durchsuchen" at bounding box center [785, 182] width 335 height 5
type input "**********"
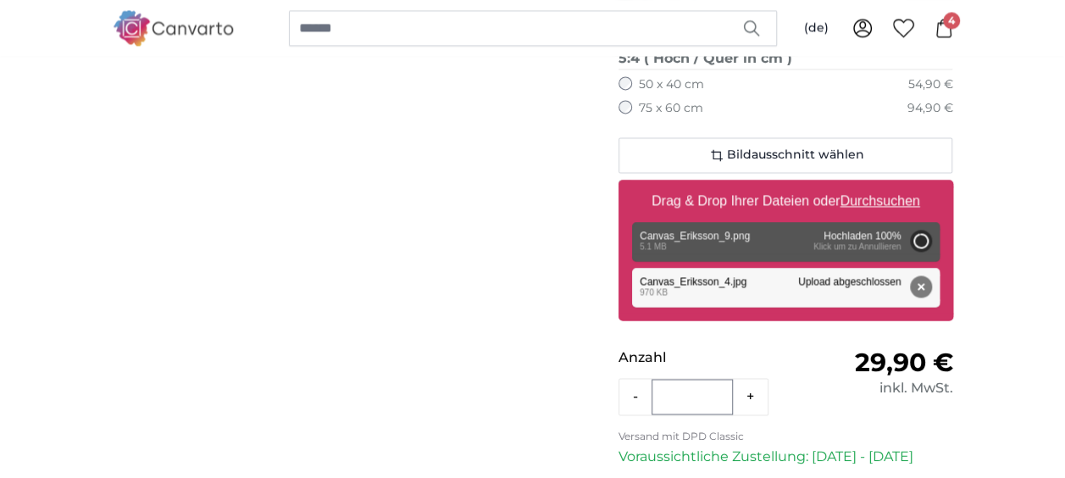
click at [1015, 230] on main "[PERSON_NAME] Bild als Leinwandbild Eigenes Foto als Leinwandbild Eigenes Foto …" at bounding box center [532, 430] width 1065 height 3305
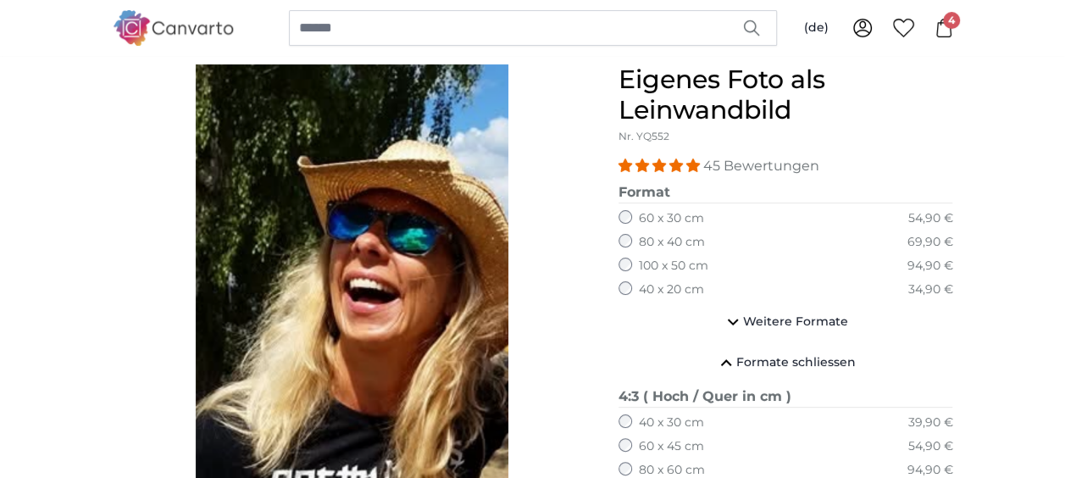
scroll to position [158, 0]
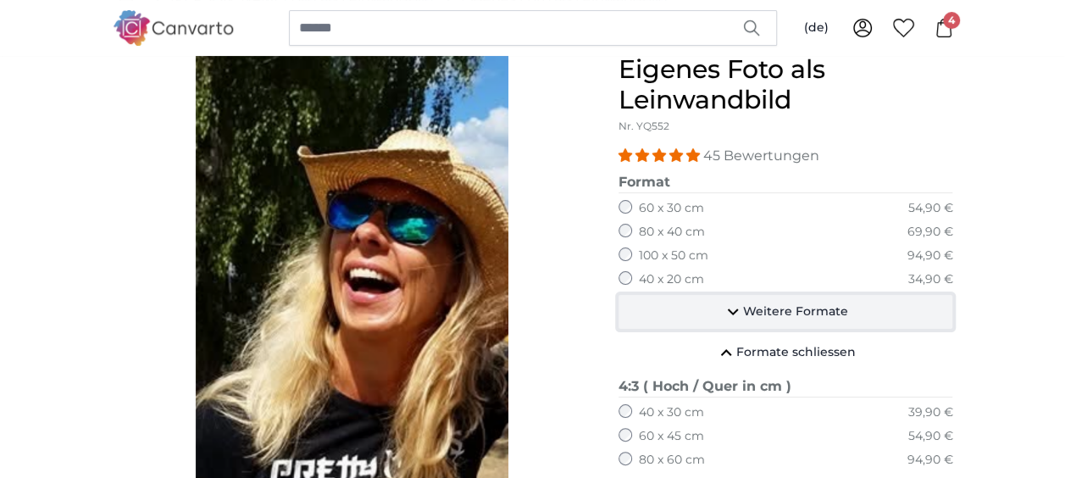
click at [741, 310] on icon "button" at bounding box center [732, 312] width 20 height 20
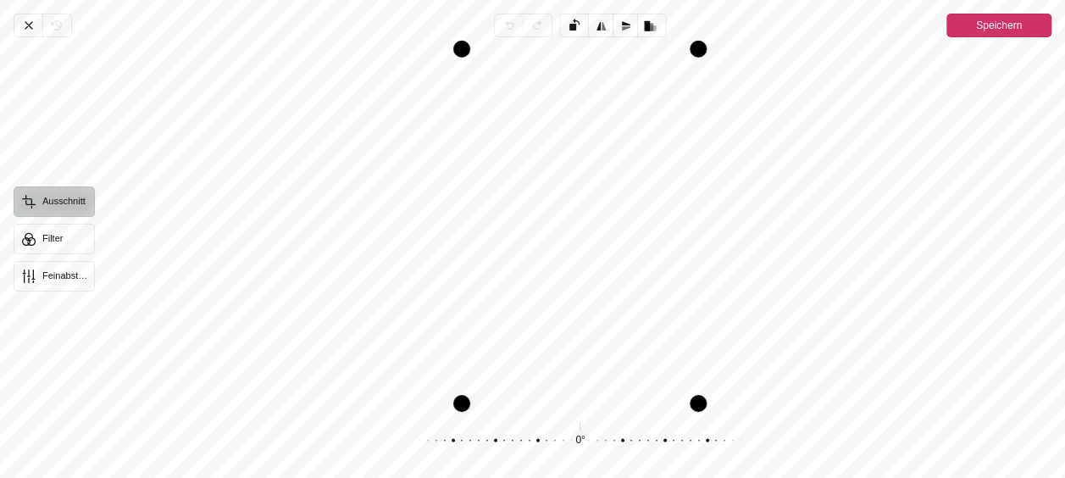
click at [666, 46] on div "Drag top" at bounding box center [580, 49] width 236 height 17
drag, startPoint x: 540, startPoint y: 285, endPoint x: 539, endPoint y: 313, distance: 28.0
click at [539, 313] on div "Pintura" at bounding box center [579, 227] width 943 height 352
click at [49, 236] on button "Filter" at bounding box center [54, 239] width 81 height 30
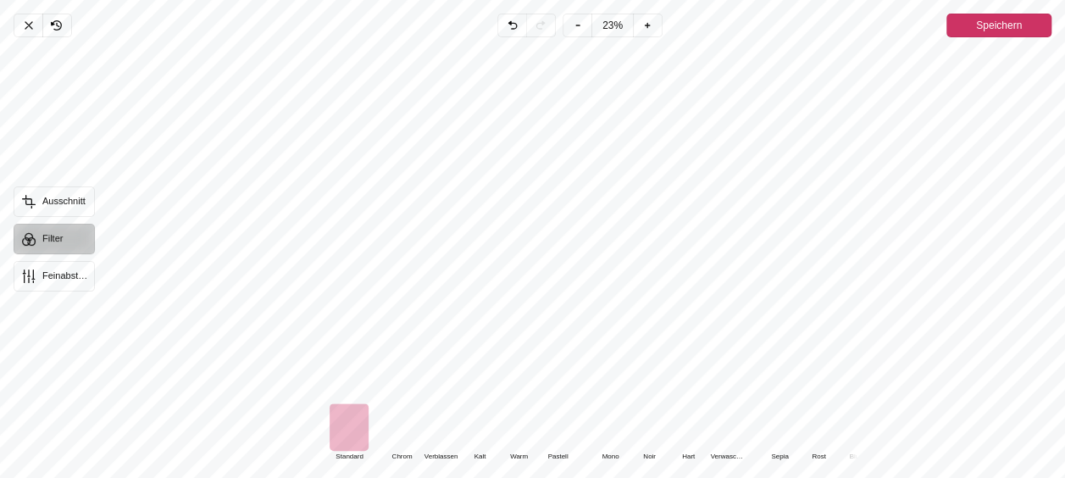
click at [521, 423] on div "Pintura" at bounding box center [518, 426] width 39 height 47
click at [986, 20] on span "Speichern" at bounding box center [999, 25] width 46 height 20
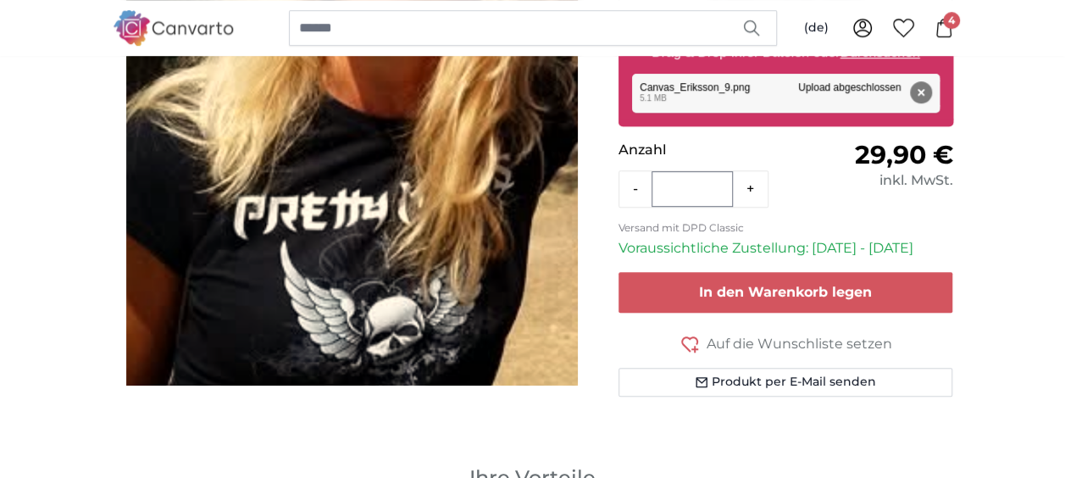
scroll to position [509, 0]
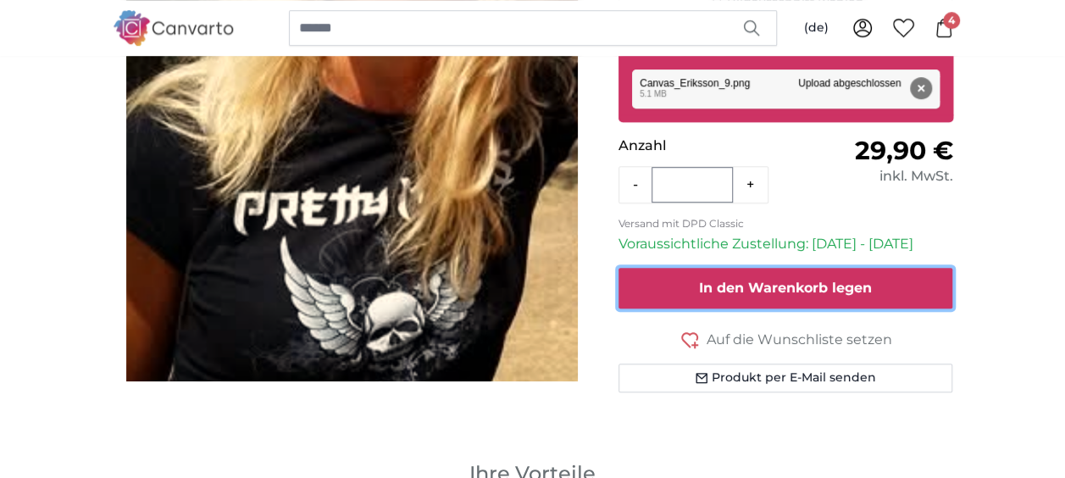
click at [833, 285] on span "In den Warenkorb legen" at bounding box center [785, 287] width 173 height 16
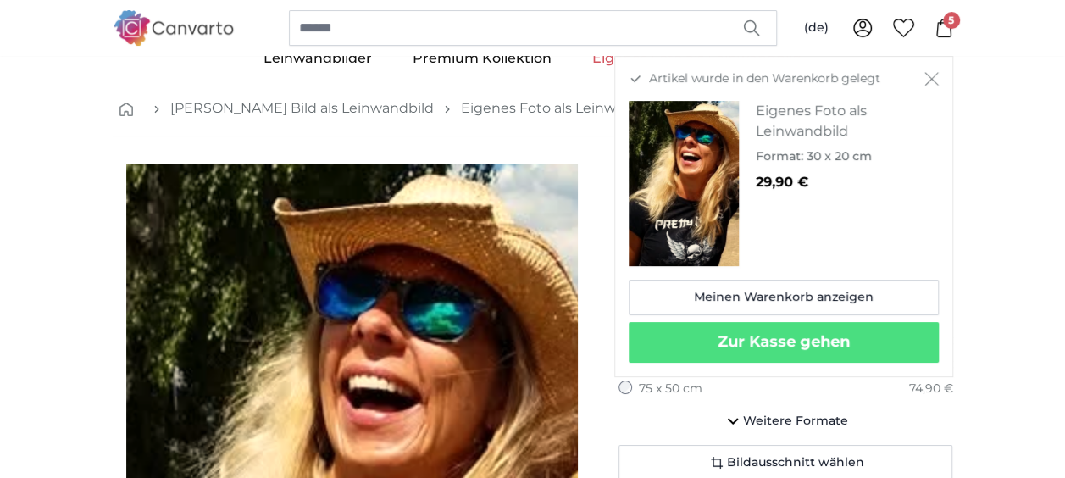
scroll to position [8, 0]
